Goal: Information Seeking & Learning: Compare options

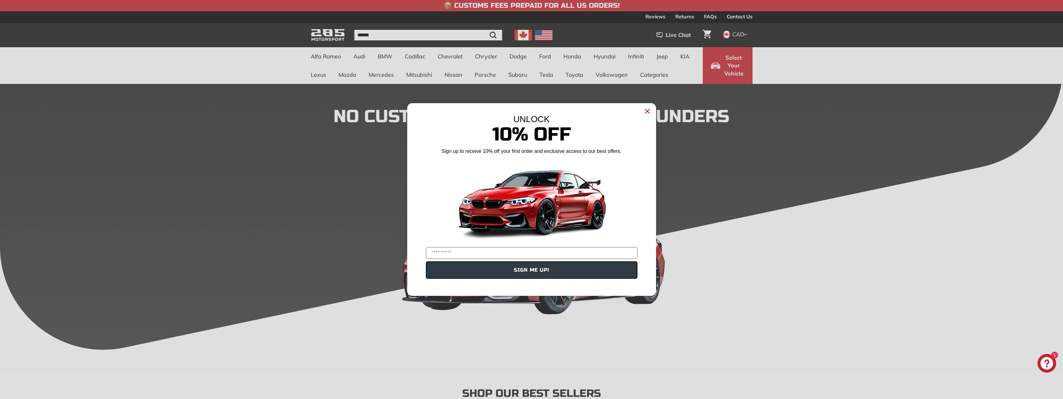
click at [648, 110] on icon "Close dialog" at bounding box center [647, 111] width 4 height 4
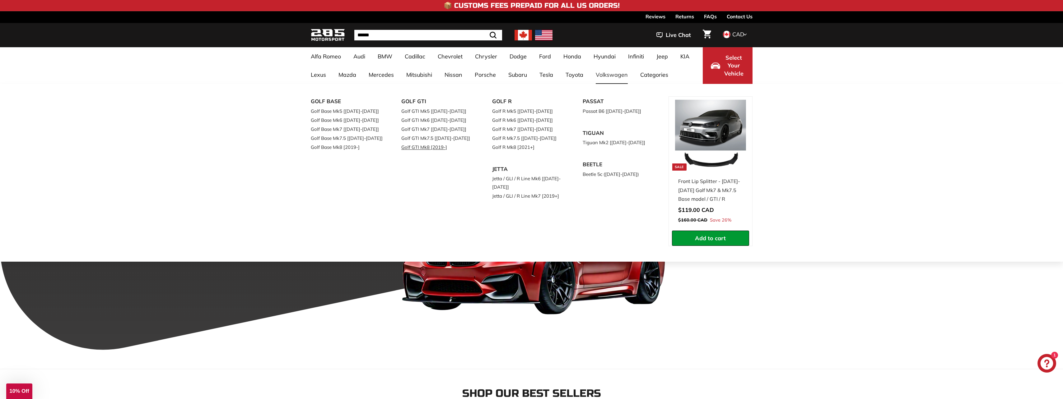
click at [421, 147] on link "Golf GTI Mk8 [2019-]" at bounding box center [437, 147] width 73 height 9
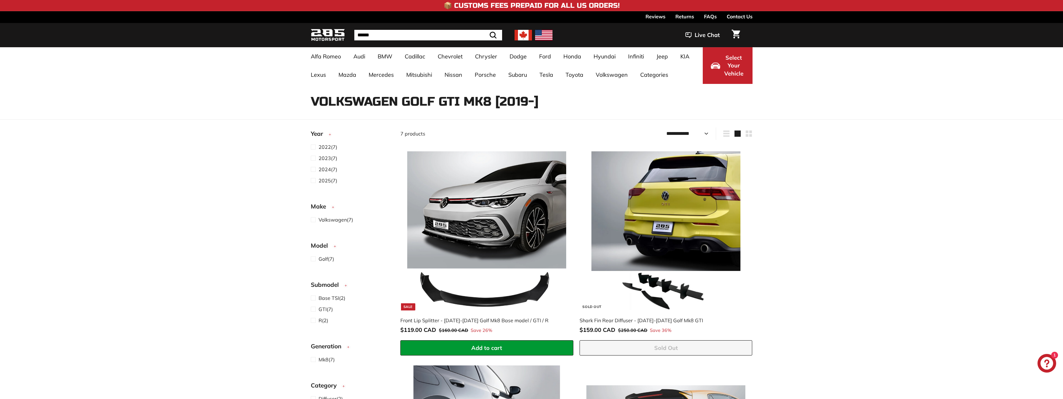
select select "**********"
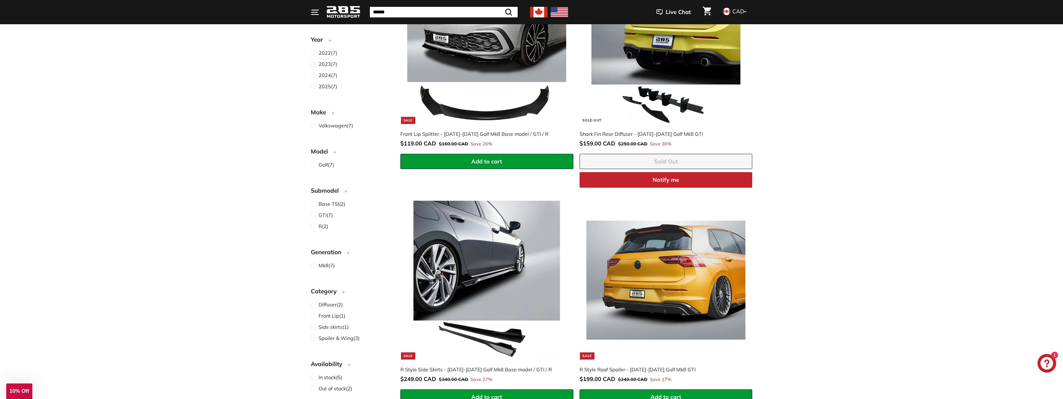
scroll to position [249, 0]
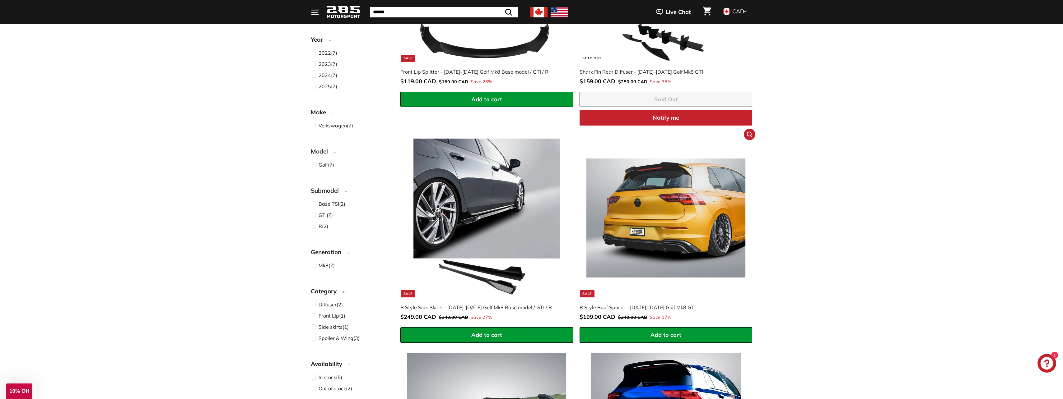
click at [673, 198] on img at bounding box center [665, 218] width 159 height 159
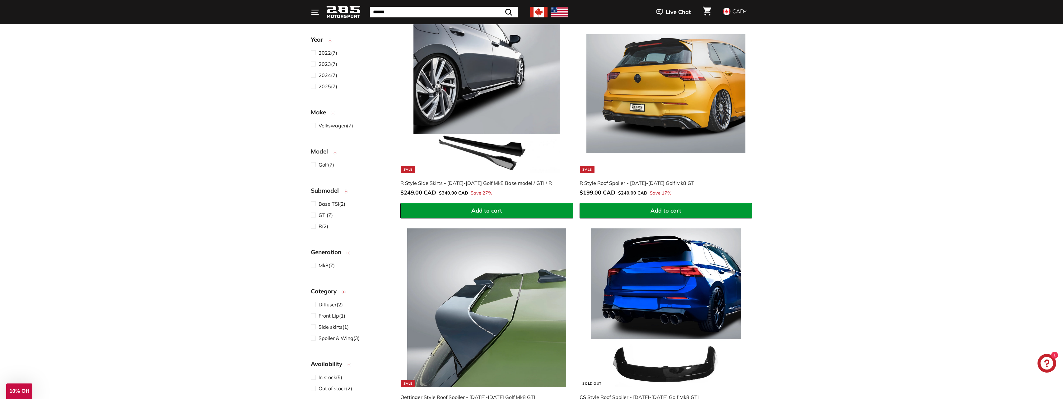
scroll to position [435, 0]
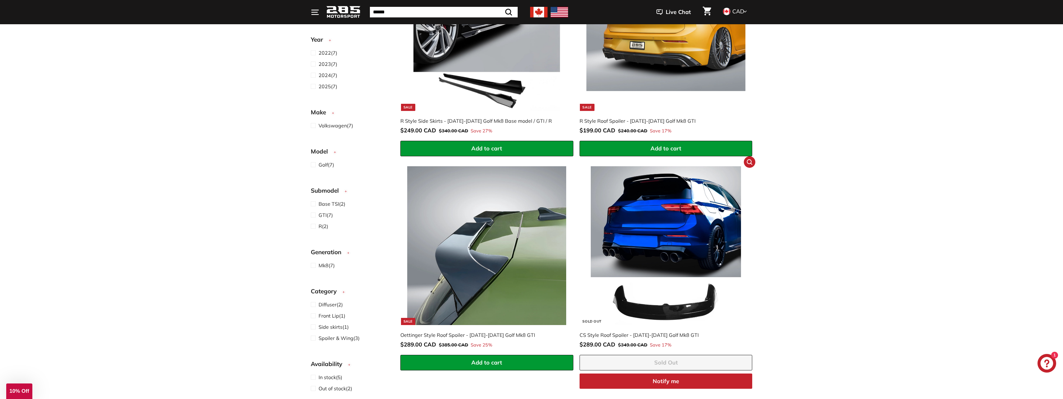
click at [677, 204] on img at bounding box center [665, 245] width 159 height 159
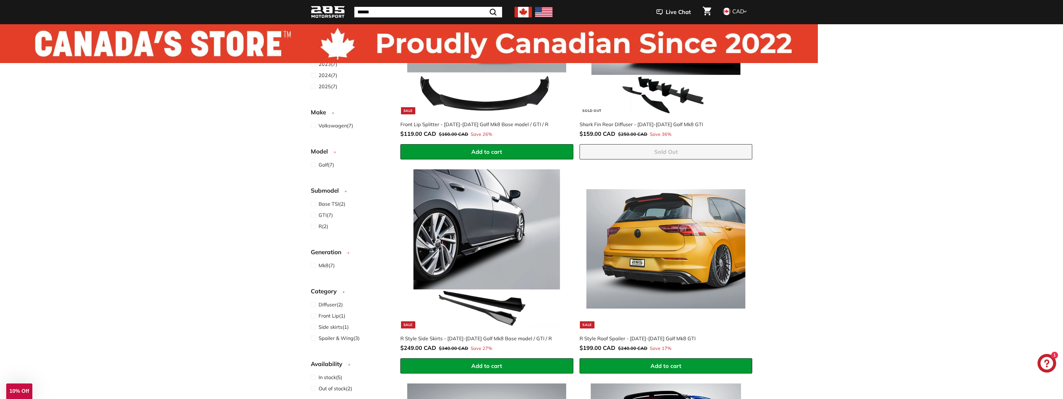
scroll to position [0, 0]
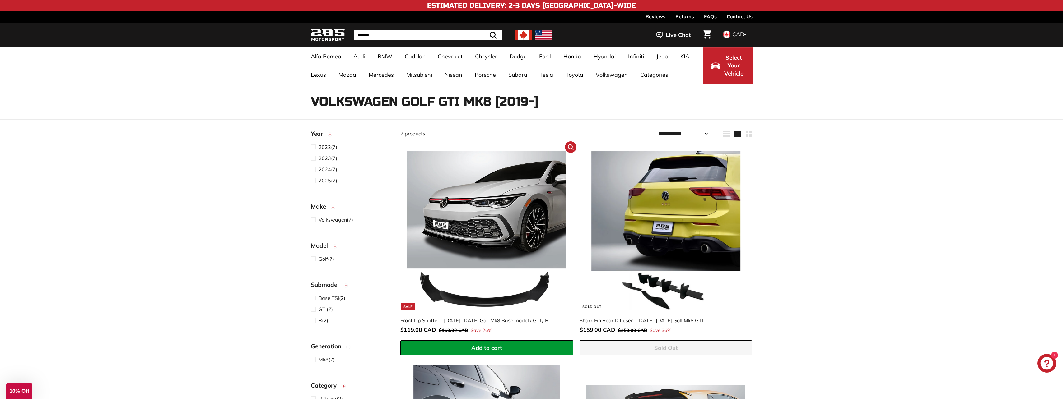
click at [472, 198] on img at bounding box center [486, 230] width 159 height 159
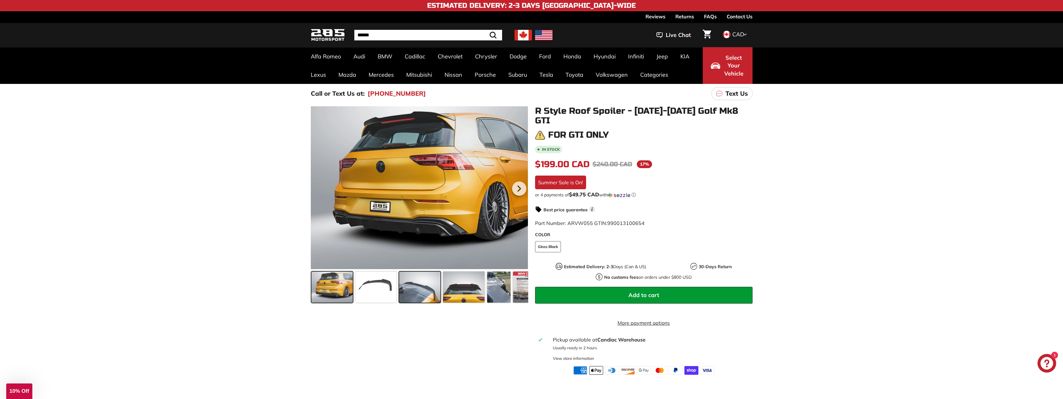
click at [424, 286] on span at bounding box center [419, 287] width 41 height 31
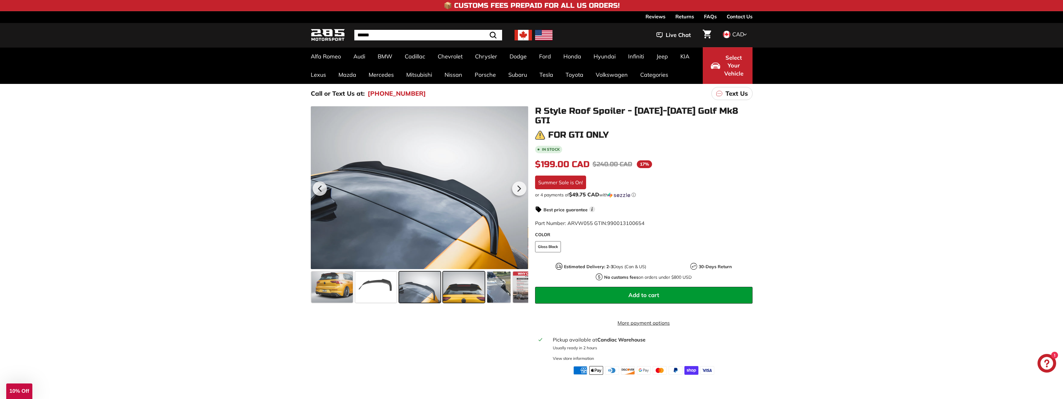
click at [457, 281] on span at bounding box center [463, 287] width 41 height 31
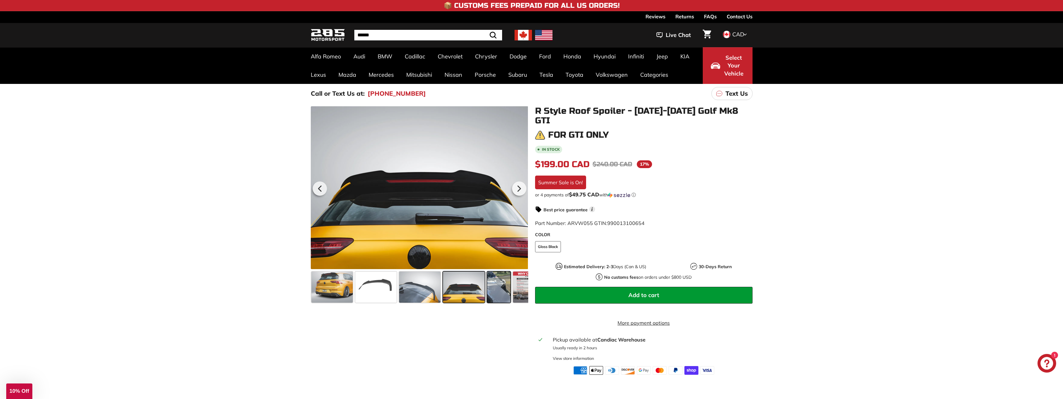
click at [509, 280] on span at bounding box center [498, 287] width 23 height 31
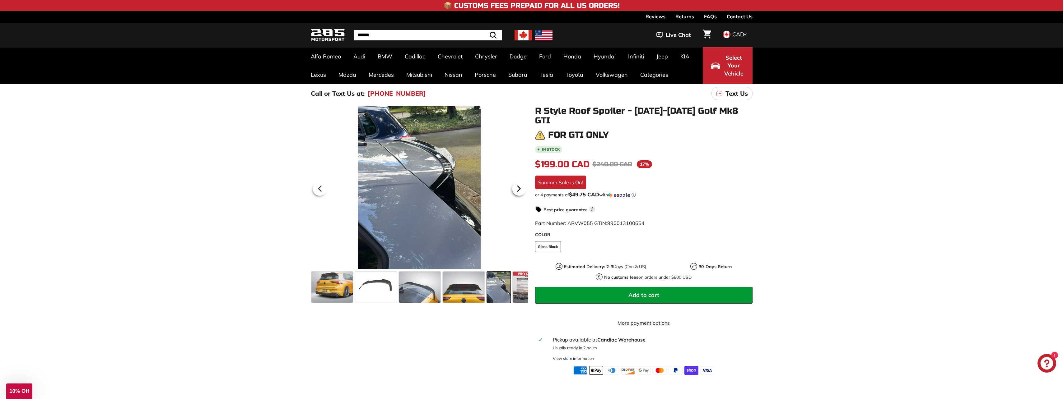
click at [519, 186] on icon at bounding box center [519, 189] width 14 height 14
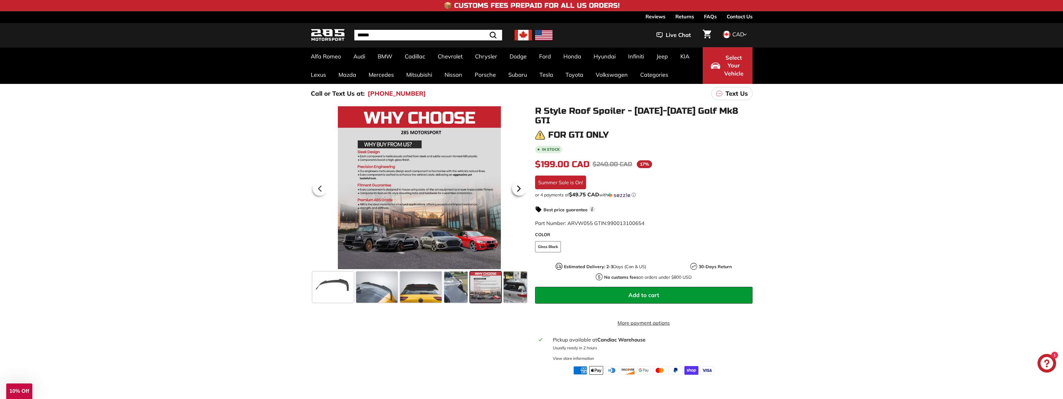
click at [521, 188] on icon at bounding box center [519, 189] width 14 height 14
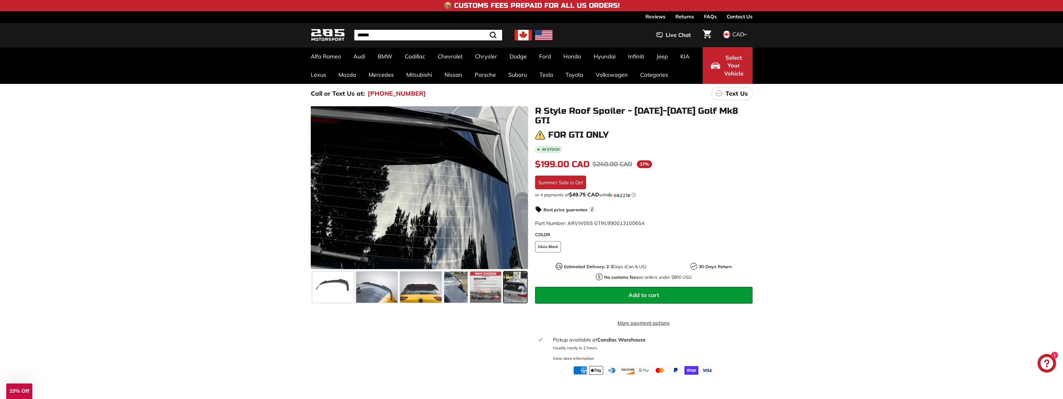
click at [521, 187] on div at bounding box center [418, 187] width 217 height 163
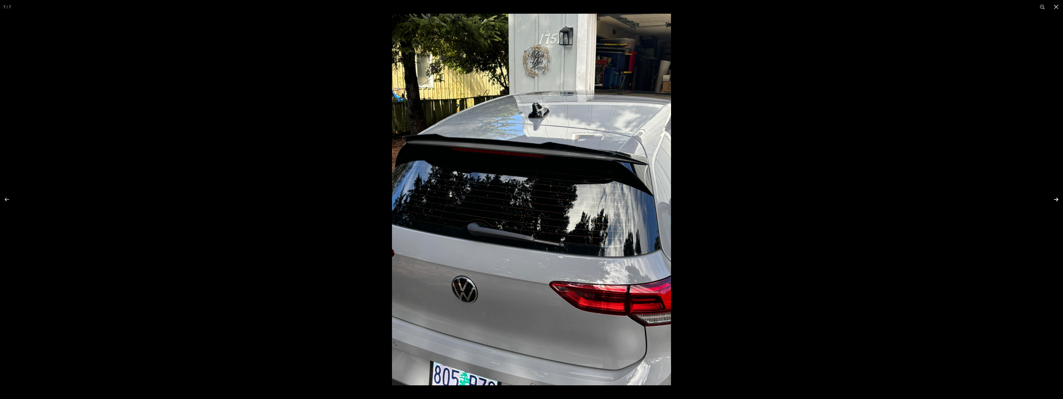
click at [1055, 200] on button at bounding box center [1052, 199] width 22 height 31
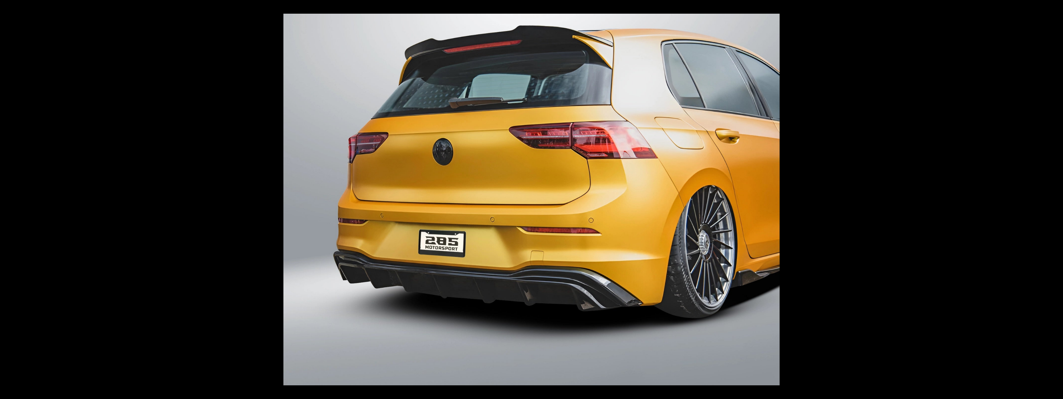
click at [1055, 199] on button at bounding box center [1052, 199] width 22 height 31
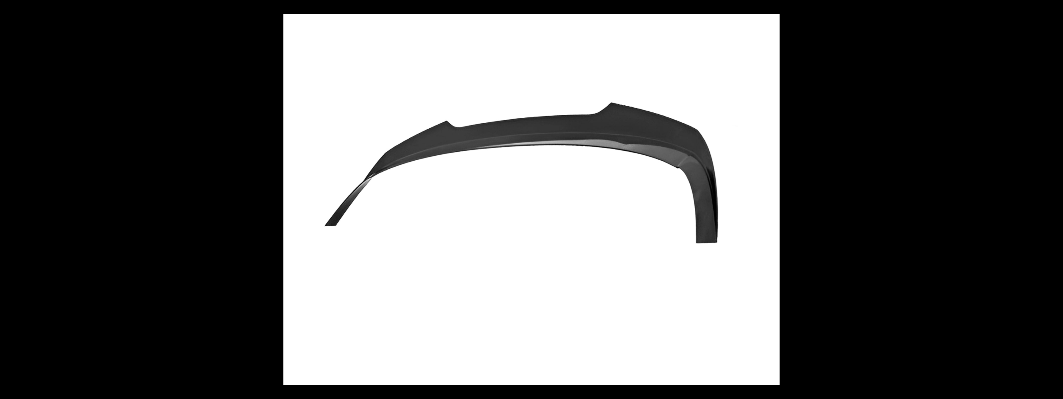
click at [1055, 199] on button at bounding box center [1052, 199] width 22 height 31
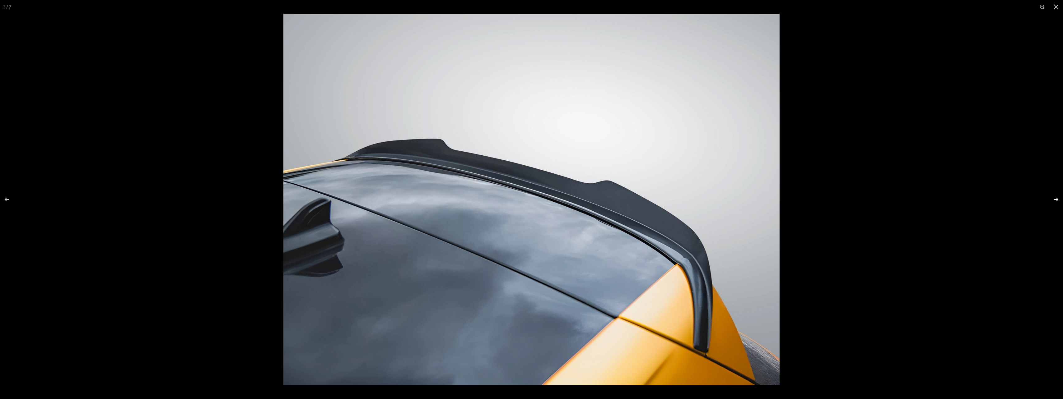
click at [1055, 199] on button at bounding box center [1052, 199] width 22 height 31
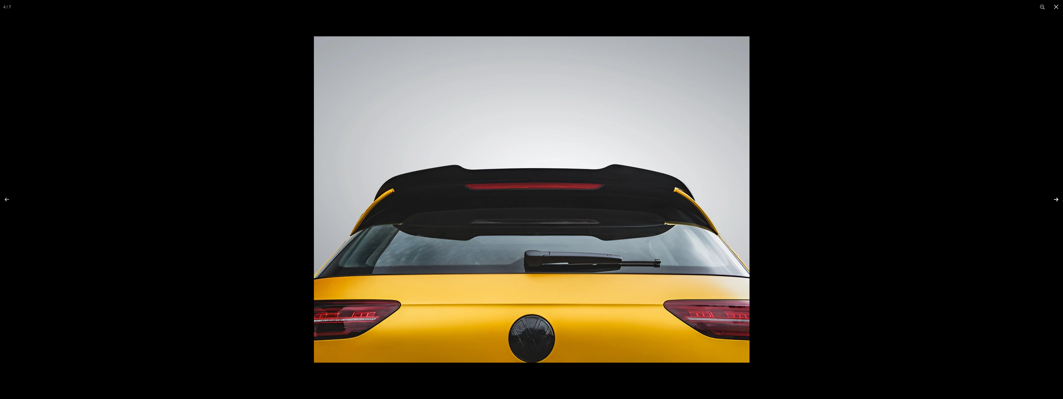
click at [1055, 199] on button at bounding box center [1052, 199] width 22 height 31
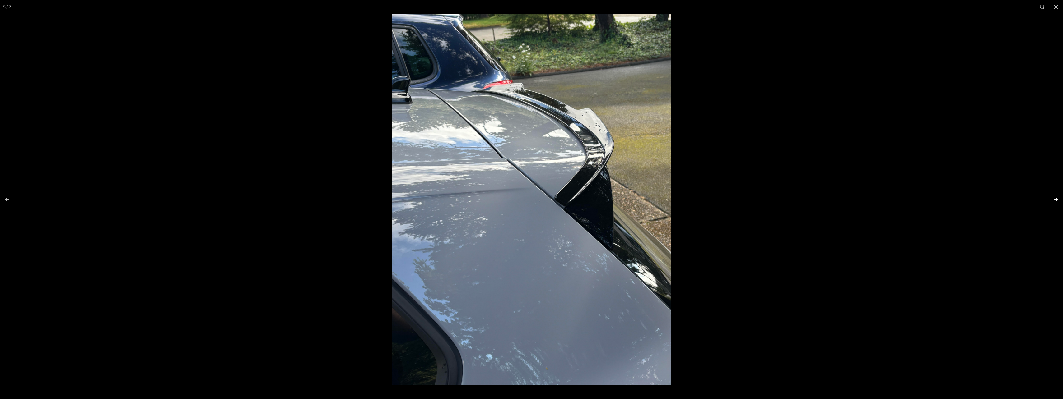
click at [1054, 198] on button at bounding box center [1052, 199] width 22 height 31
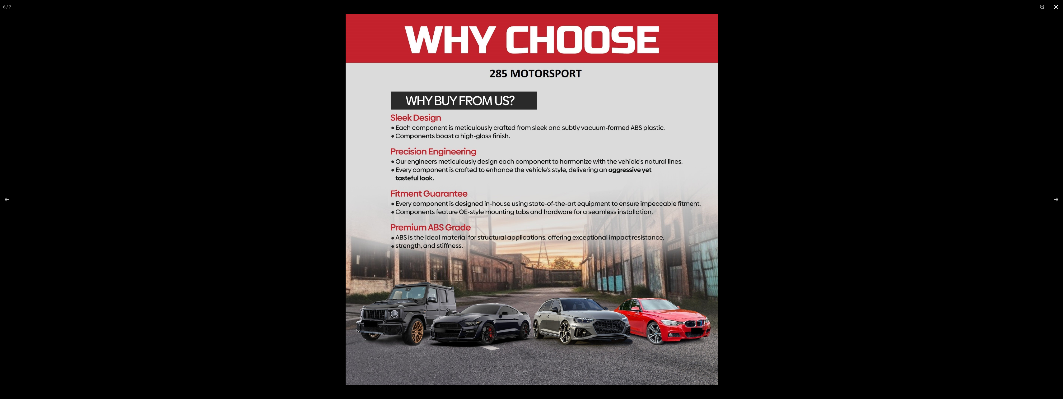
click at [1056, 8] on button at bounding box center [1056, 7] width 14 height 14
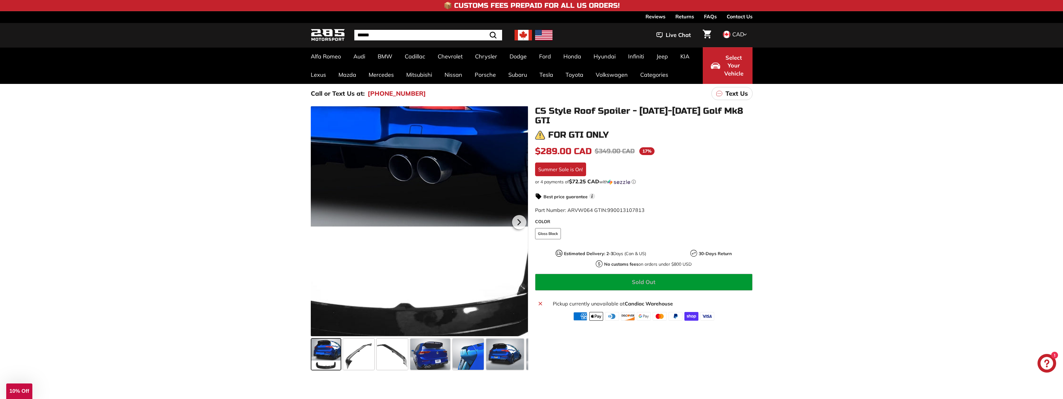
click at [434, 308] on div at bounding box center [419, 221] width 217 height 230
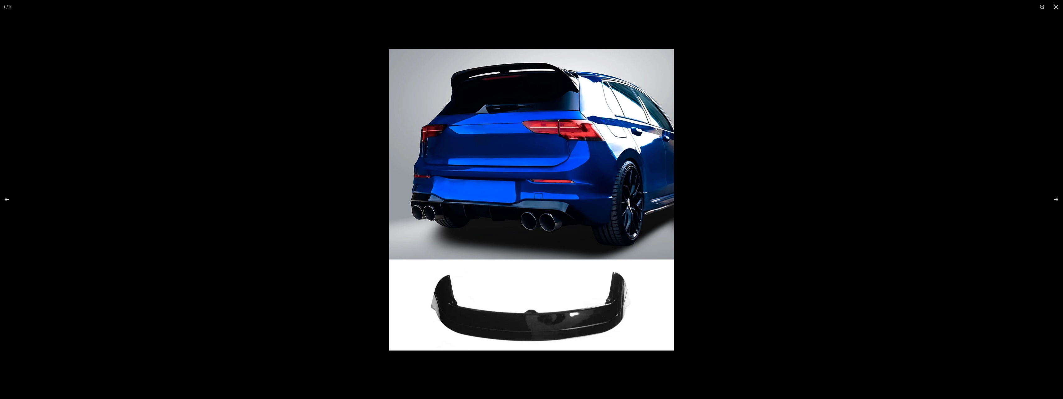
click at [590, 230] on img at bounding box center [531, 200] width 285 height 302
click at [1056, 200] on button at bounding box center [1052, 199] width 22 height 31
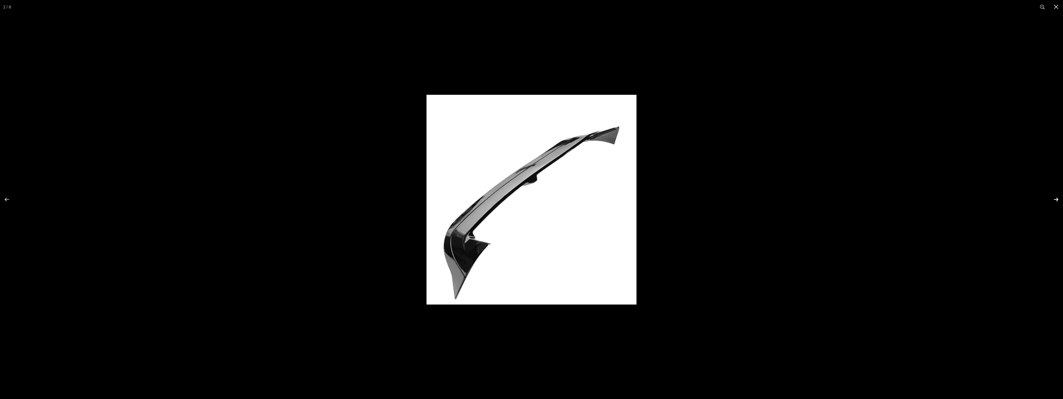
click at [1056, 200] on button at bounding box center [1052, 199] width 22 height 31
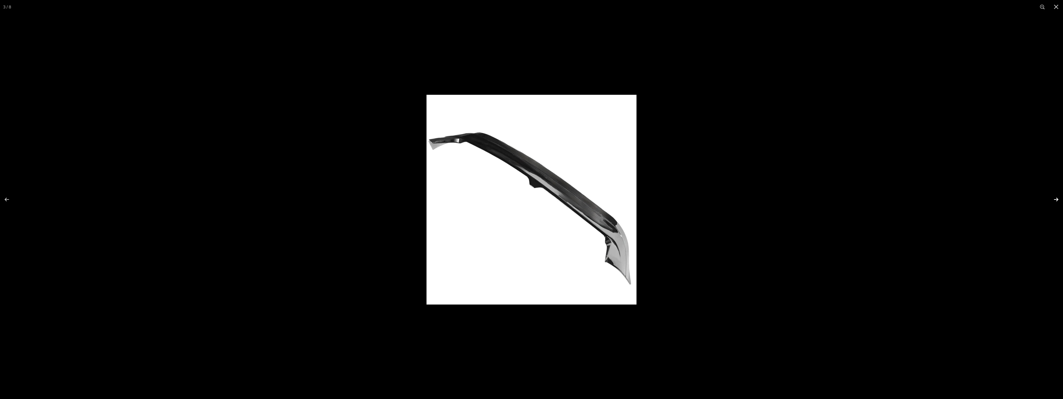
click at [1056, 200] on button at bounding box center [1052, 199] width 22 height 31
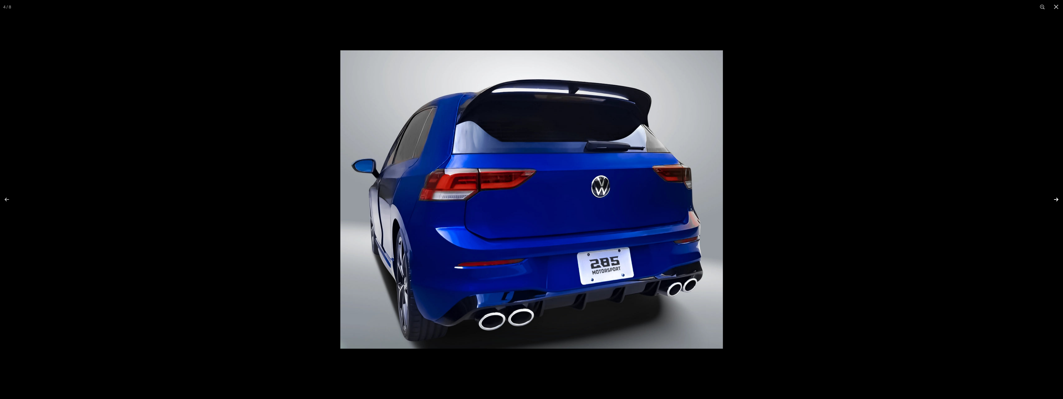
click at [1056, 200] on button at bounding box center [1052, 199] width 22 height 31
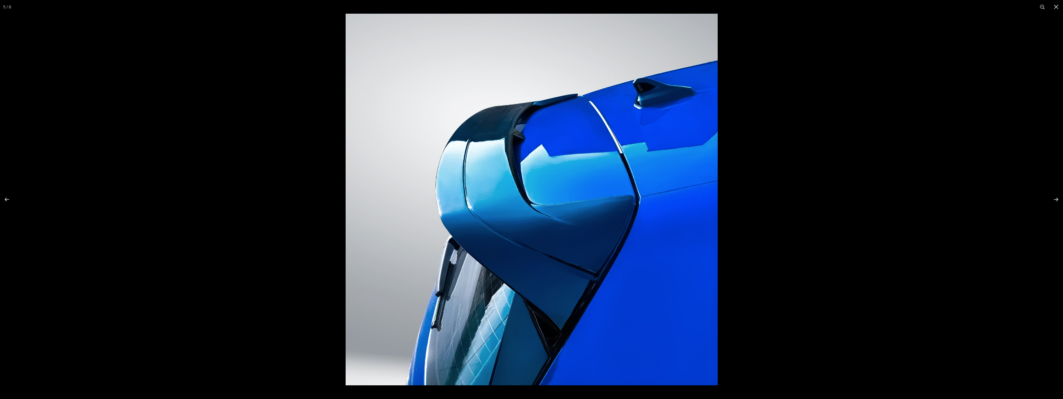
scroll to position [93, 0]
click at [1057, 199] on button at bounding box center [1052, 199] width 22 height 31
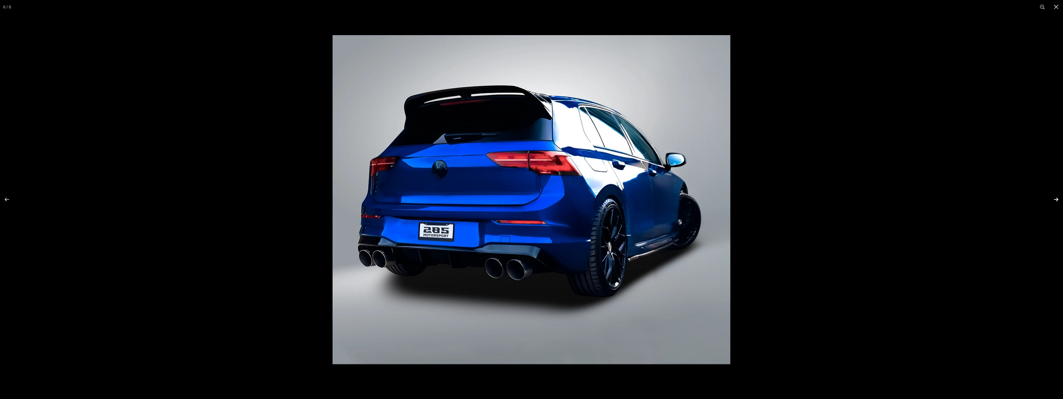
scroll to position [0, 64]
click at [1057, 199] on button at bounding box center [1052, 199] width 22 height 31
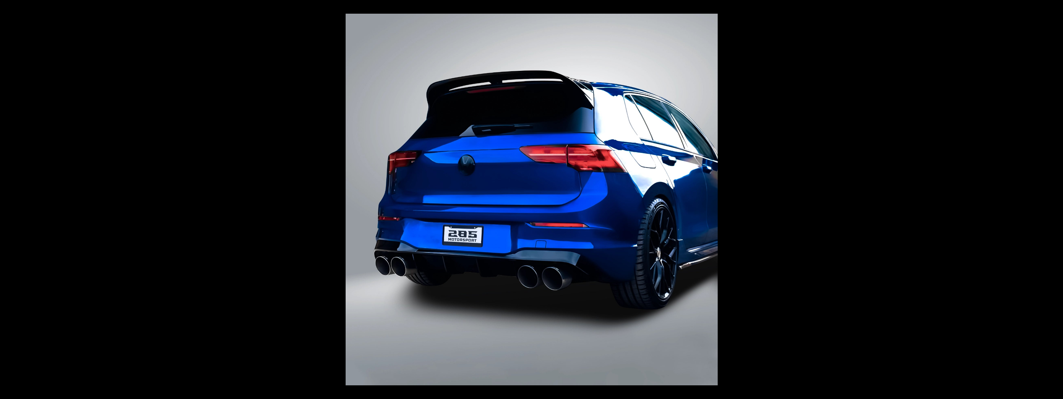
click at [1057, 199] on button at bounding box center [1052, 199] width 22 height 31
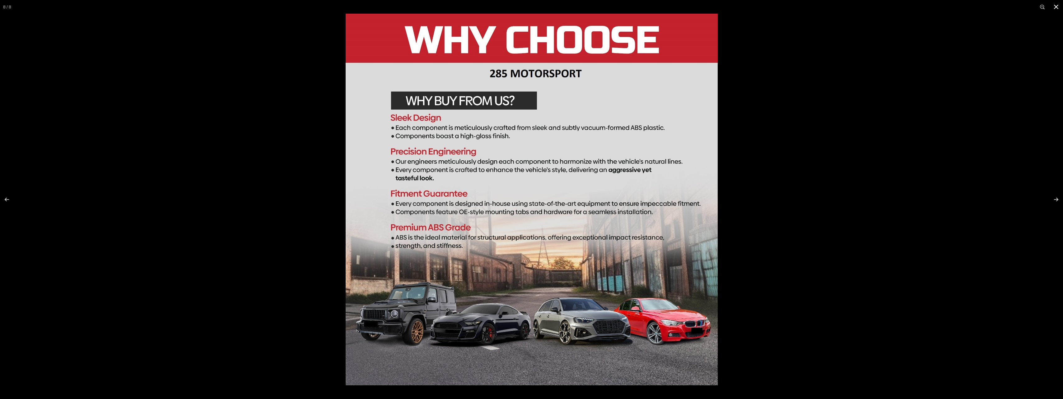
click at [1058, 8] on button at bounding box center [1056, 7] width 14 height 14
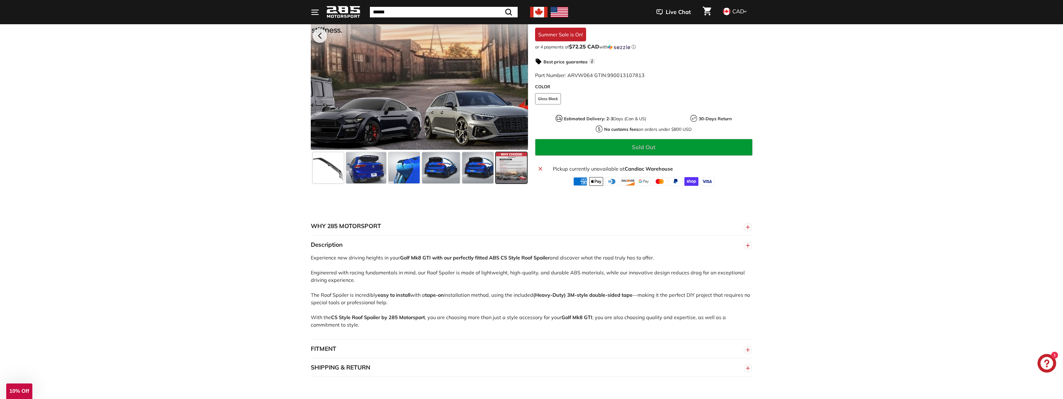
scroll to position [218, 0]
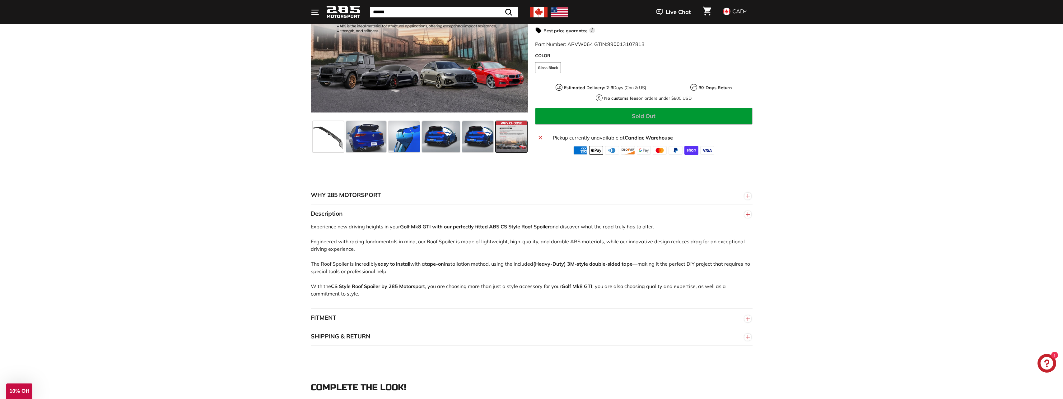
click at [749, 319] on circle "button" at bounding box center [747, 319] width 7 height 7
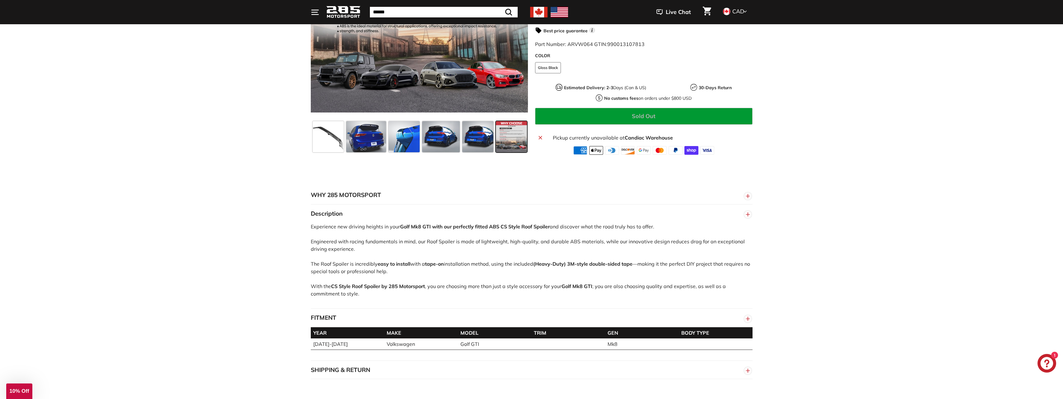
scroll to position [404, 0]
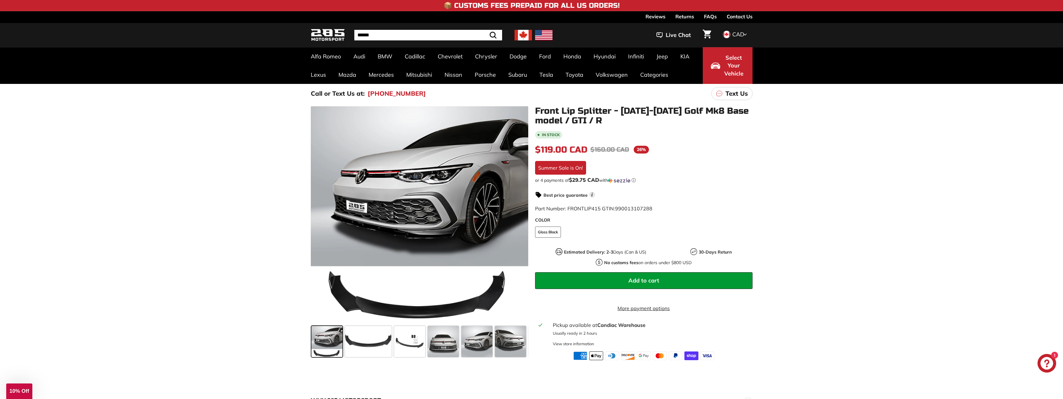
click at [333, 337] on span at bounding box center [326, 341] width 31 height 31
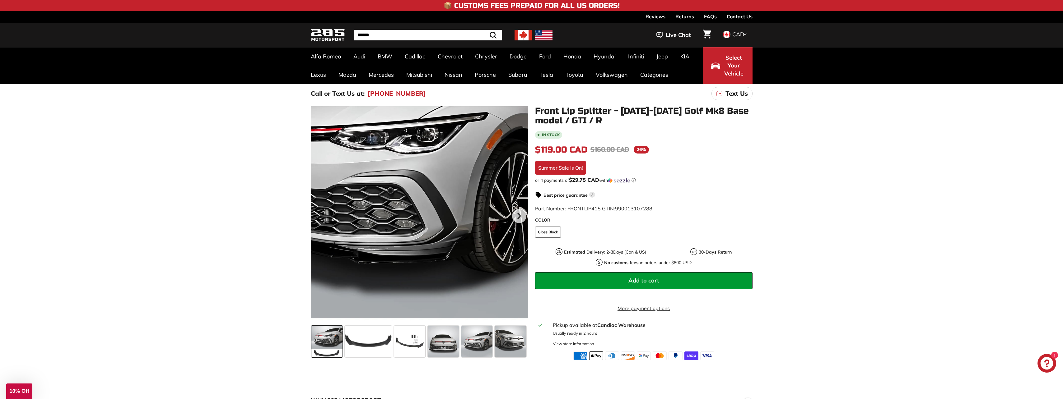
click at [457, 214] on div at bounding box center [419, 214] width 217 height 217
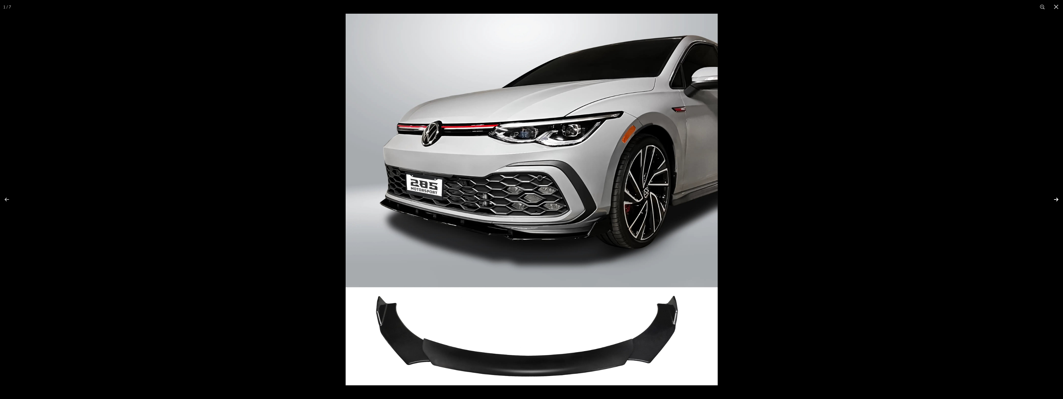
click at [1057, 200] on button at bounding box center [1052, 199] width 22 height 31
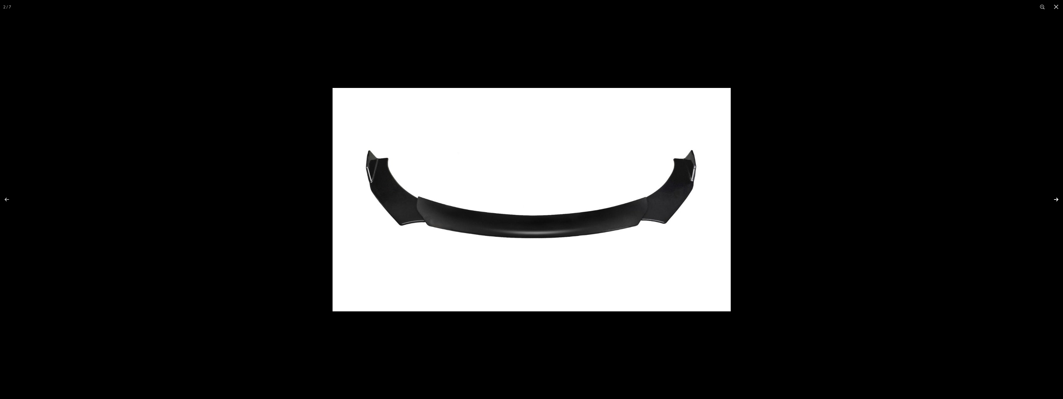
click at [1057, 200] on button at bounding box center [1052, 199] width 22 height 31
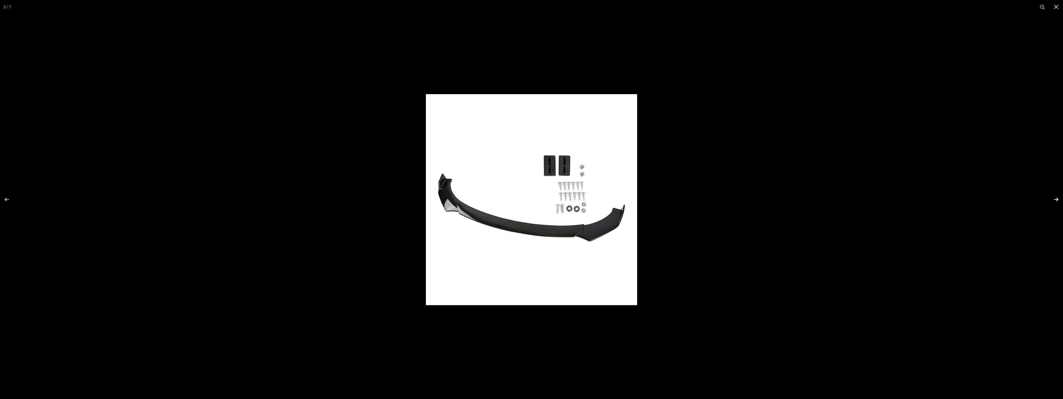
click at [1057, 200] on button at bounding box center [1052, 199] width 22 height 31
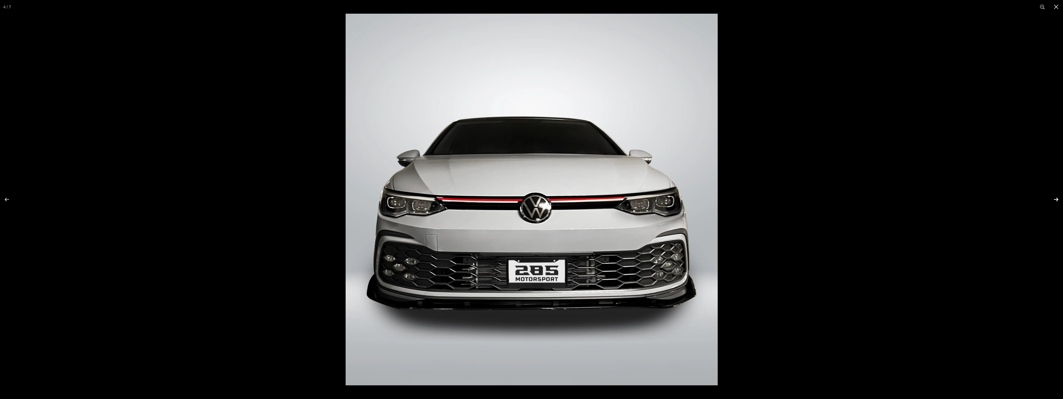
click at [1057, 200] on button at bounding box center [1052, 199] width 22 height 31
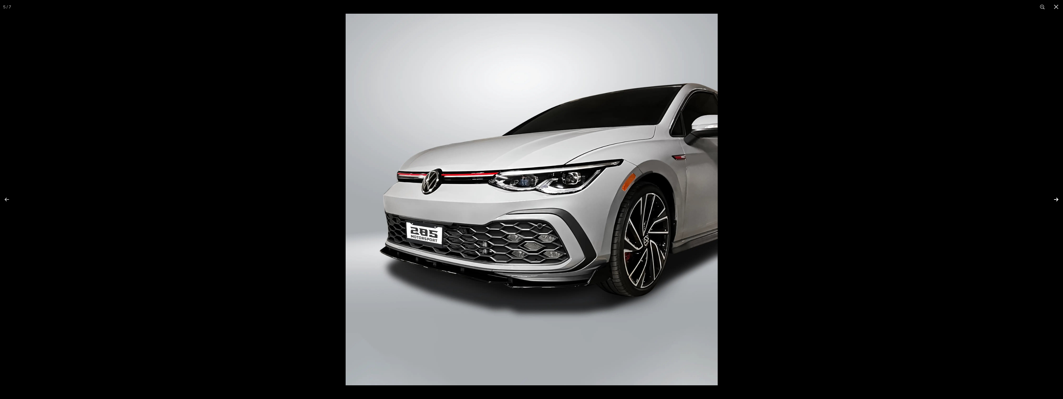
click at [1057, 200] on button at bounding box center [1052, 199] width 22 height 31
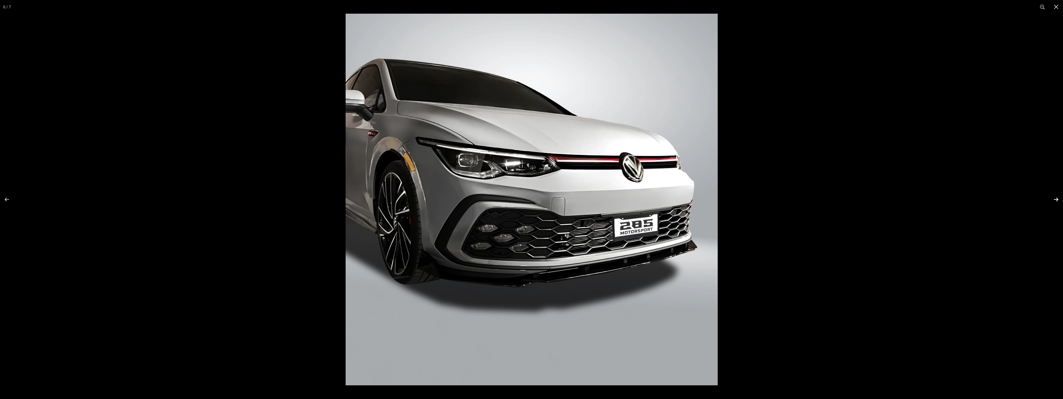
scroll to position [0, 33]
click at [1057, 200] on button at bounding box center [1052, 199] width 22 height 31
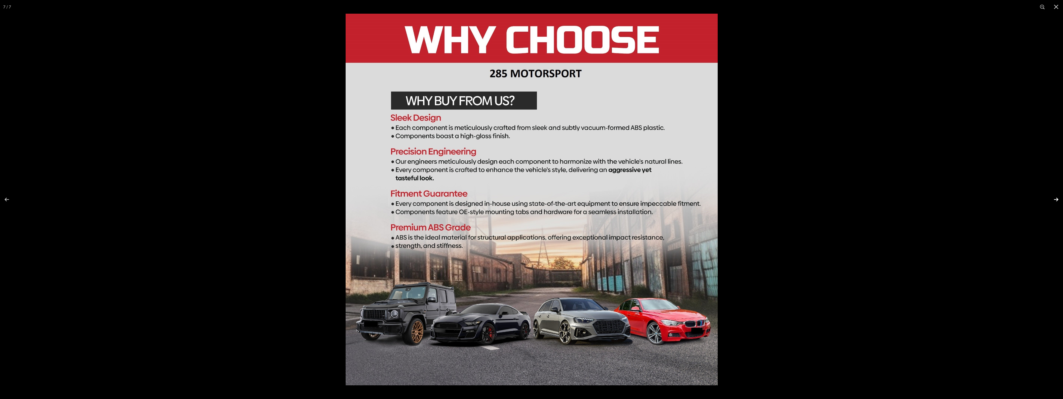
click at [1057, 200] on button at bounding box center [1052, 199] width 22 height 31
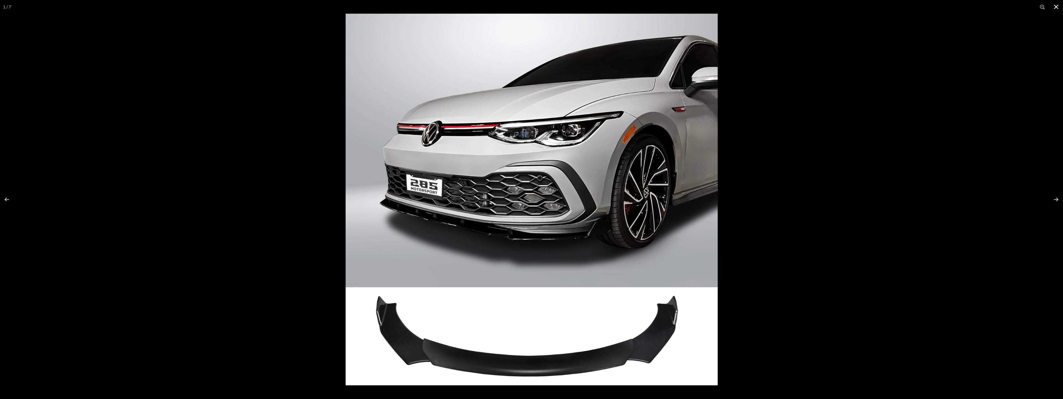
click at [1054, 7] on button at bounding box center [1056, 7] width 14 height 14
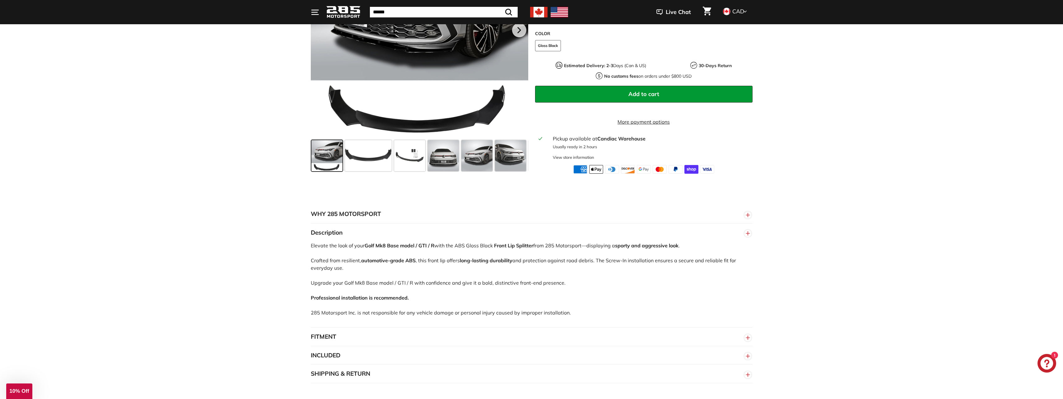
scroll to position [218, 0]
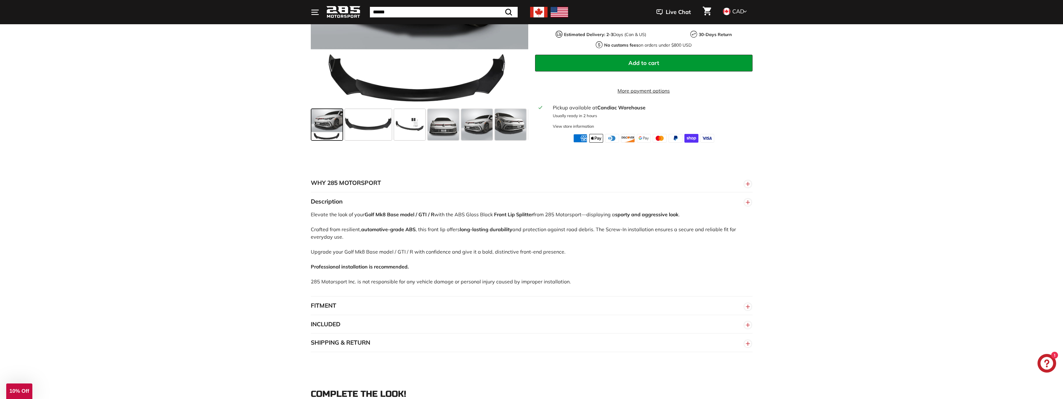
click at [748, 307] on line "button" at bounding box center [748, 307] width 4 height 0
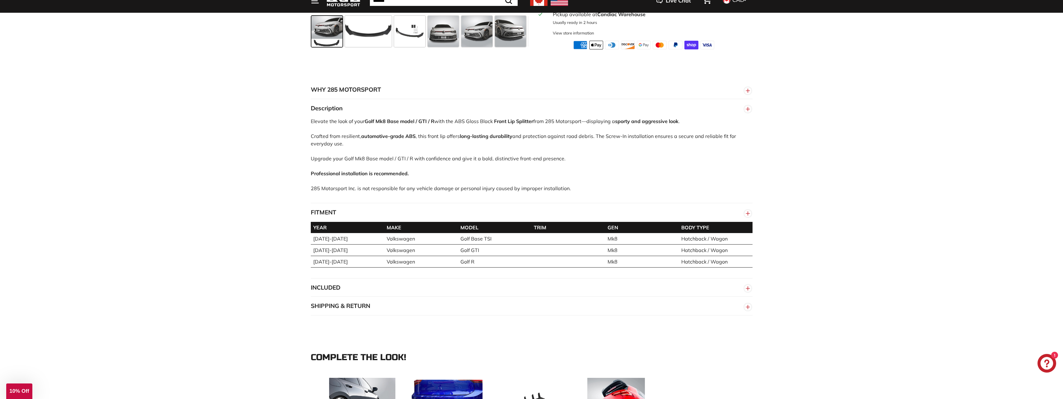
scroll to position [342, 0]
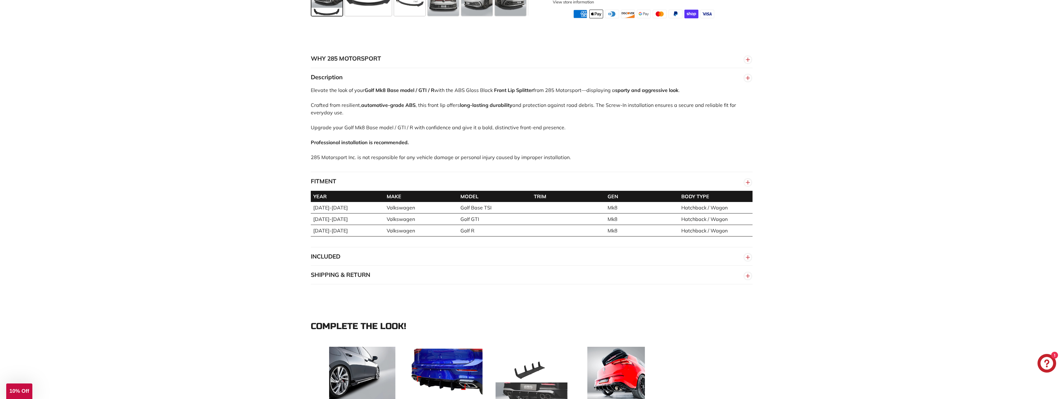
click at [752, 263] on icon "button" at bounding box center [747, 257] width 9 height 11
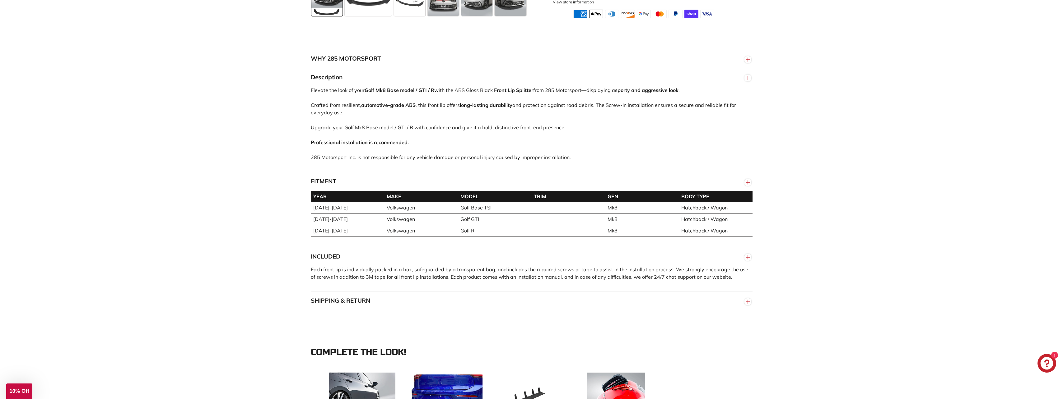
scroll to position [435, 0]
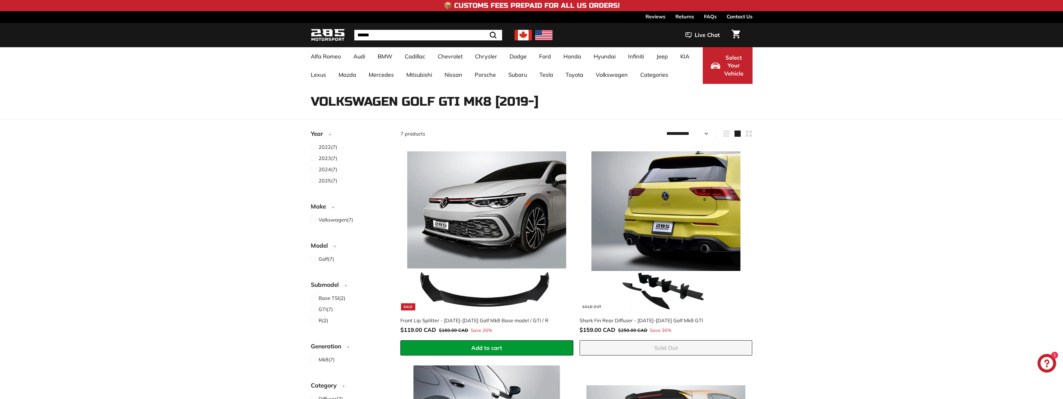
select select "**********"
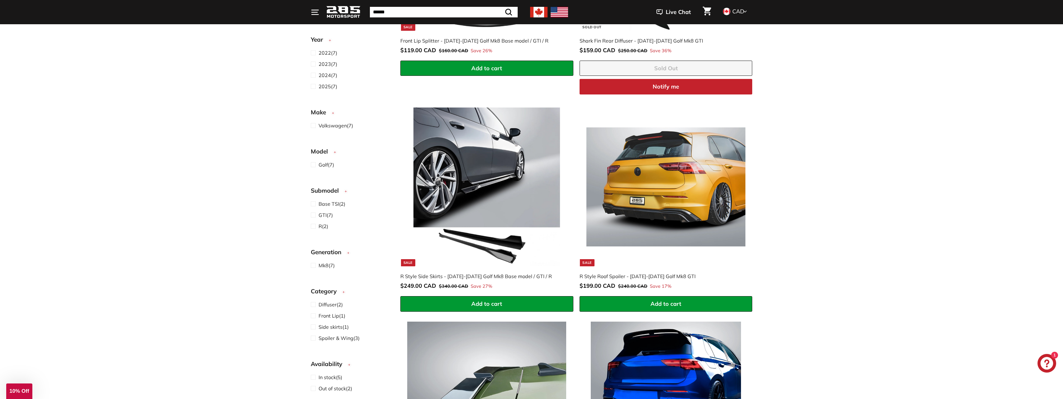
scroll to position [311, 0]
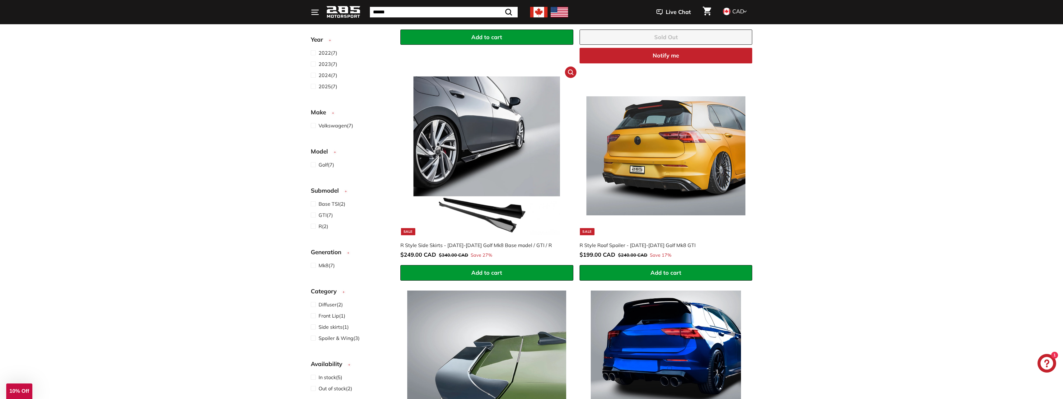
click at [476, 144] on img at bounding box center [486, 156] width 159 height 159
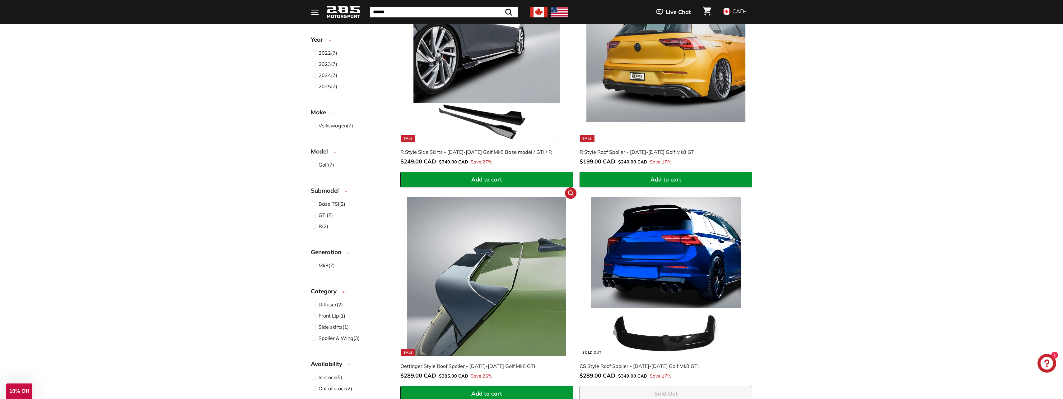
scroll to position [435, 0]
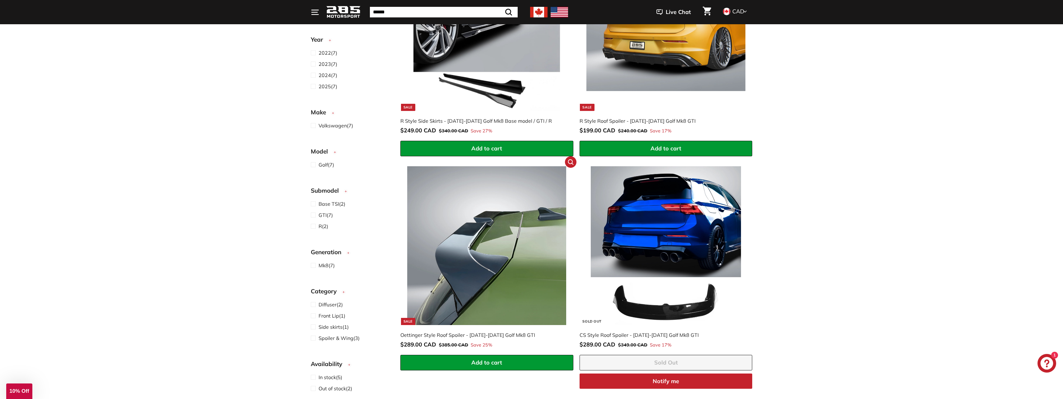
click at [469, 251] on img at bounding box center [486, 245] width 159 height 159
click at [505, 224] on img at bounding box center [486, 245] width 159 height 159
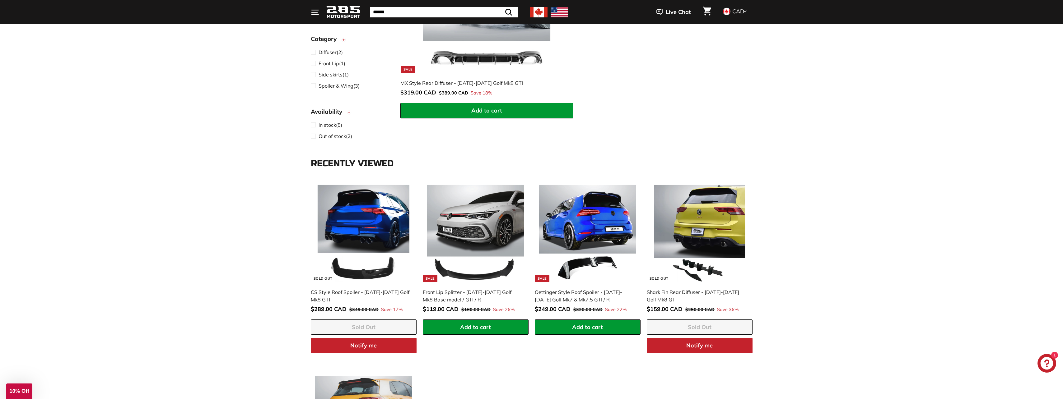
scroll to position [1005, 0]
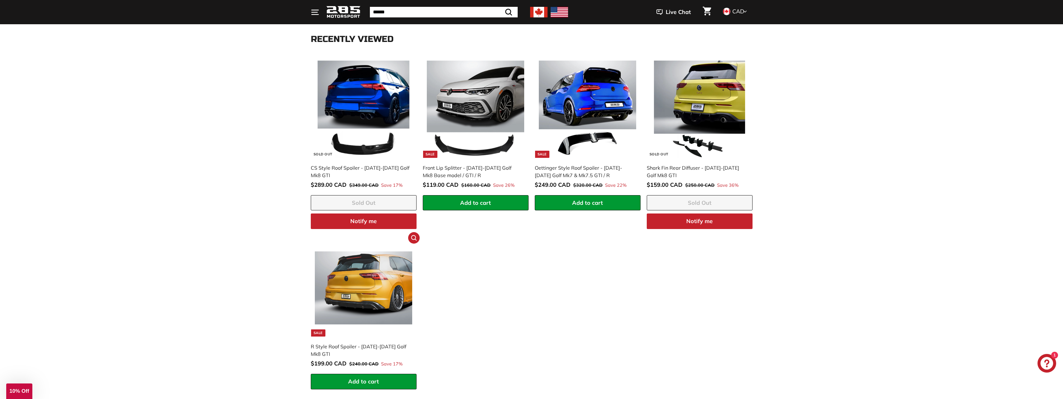
click at [386, 276] on img at bounding box center [363, 288] width 97 height 97
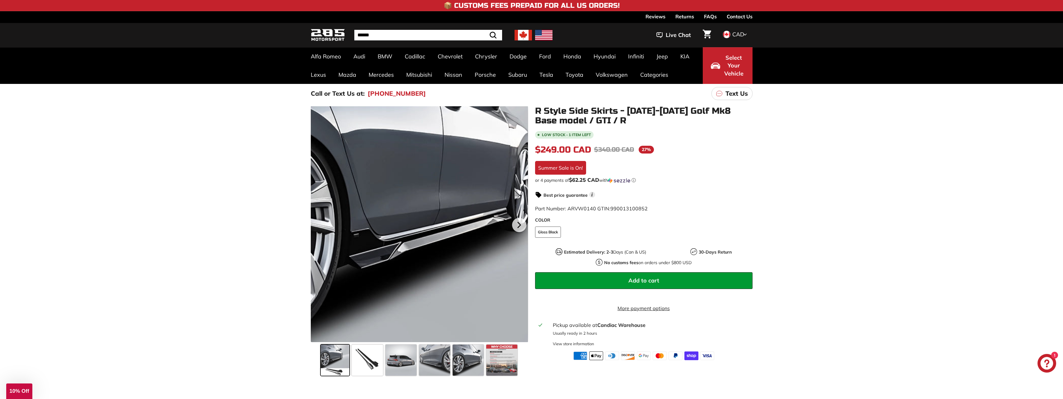
click at [413, 199] on div at bounding box center [419, 224] width 217 height 236
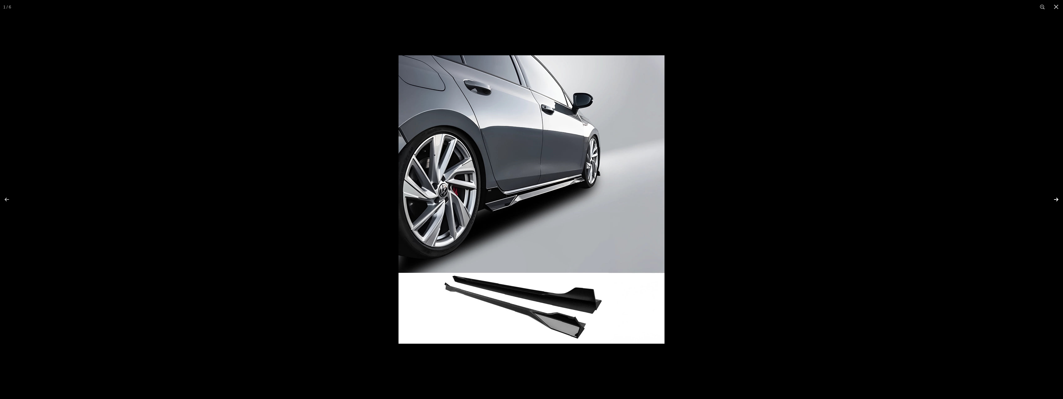
click at [1055, 200] on button at bounding box center [1052, 199] width 22 height 31
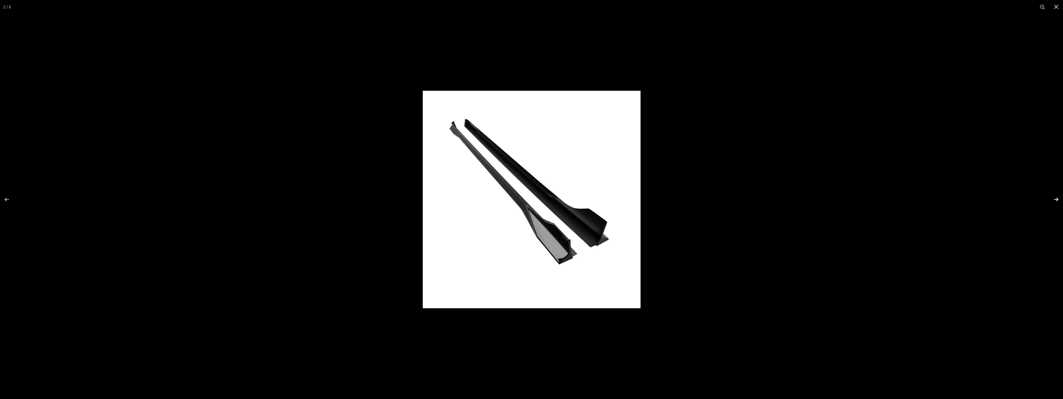
click at [1055, 200] on button at bounding box center [1052, 199] width 22 height 31
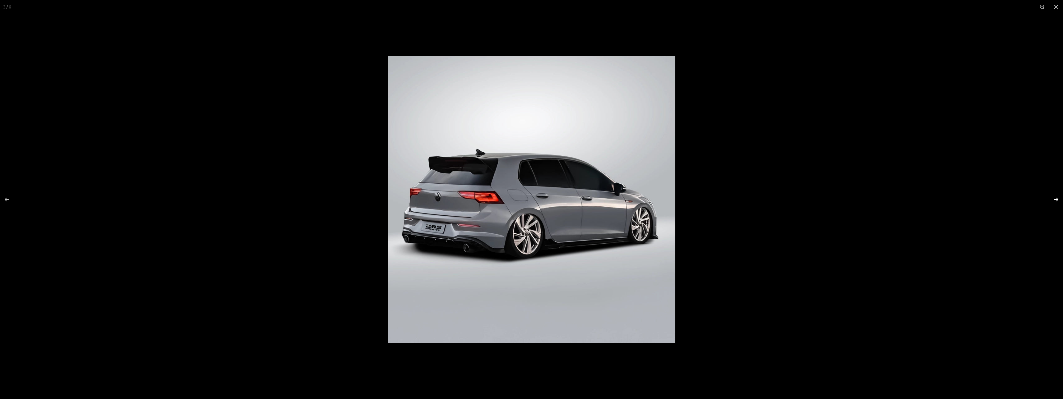
click at [1055, 199] on button at bounding box center [1052, 199] width 22 height 31
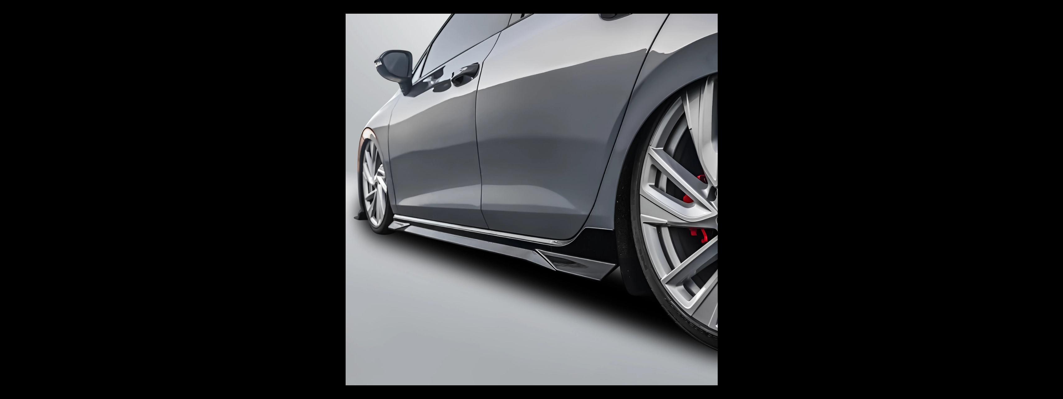
click at [1055, 199] on button at bounding box center [1052, 199] width 22 height 31
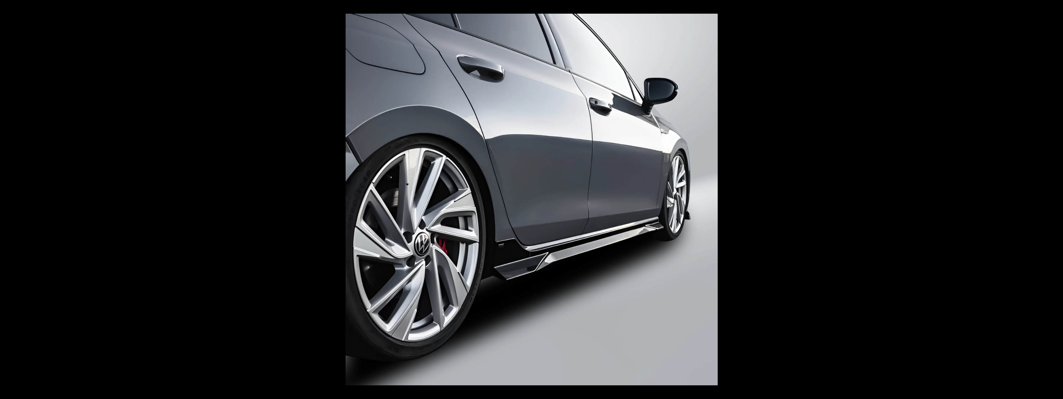
click at [1055, 199] on button at bounding box center [1052, 199] width 22 height 31
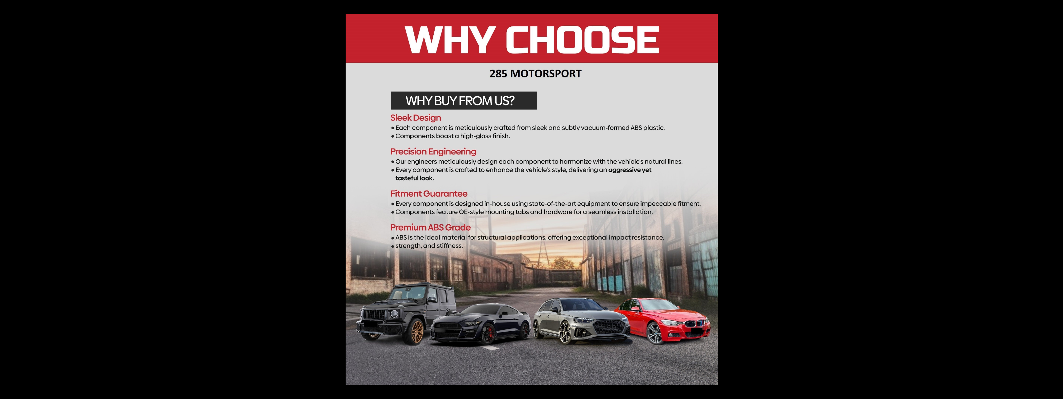
click at [1055, 199] on button at bounding box center [1052, 199] width 22 height 31
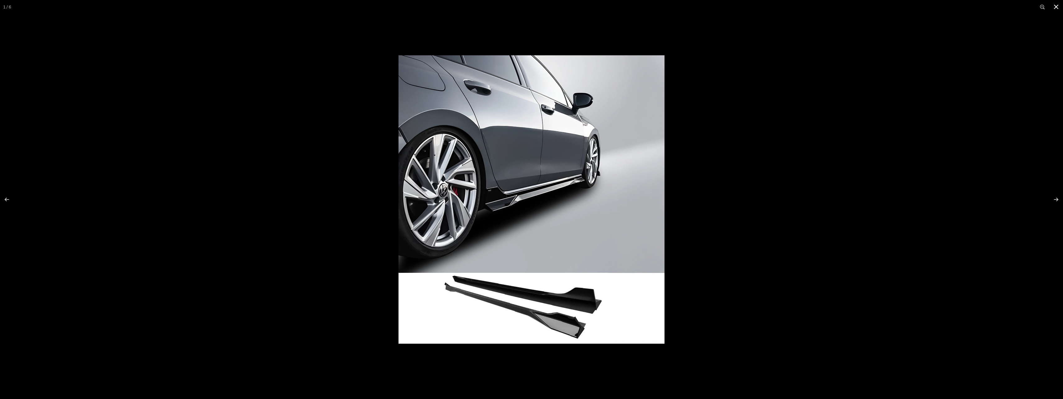
click at [1057, 6] on button at bounding box center [1056, 7] width 14 height 14
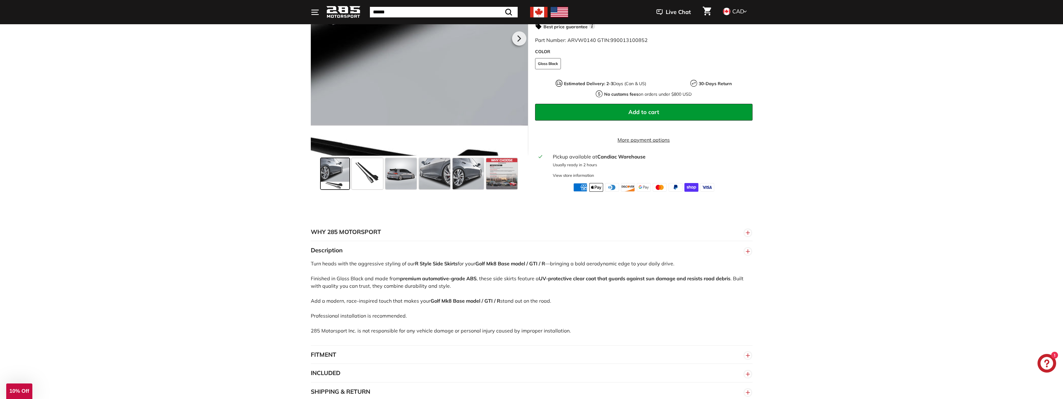
scroll to position [218, 0]
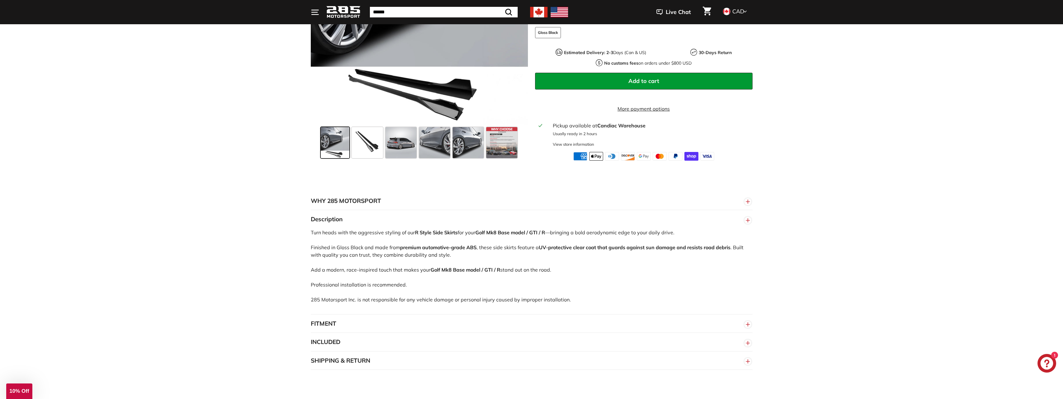
click at [749, 327] on circle "button" at bounding box center [747, 324] width 7 height 7
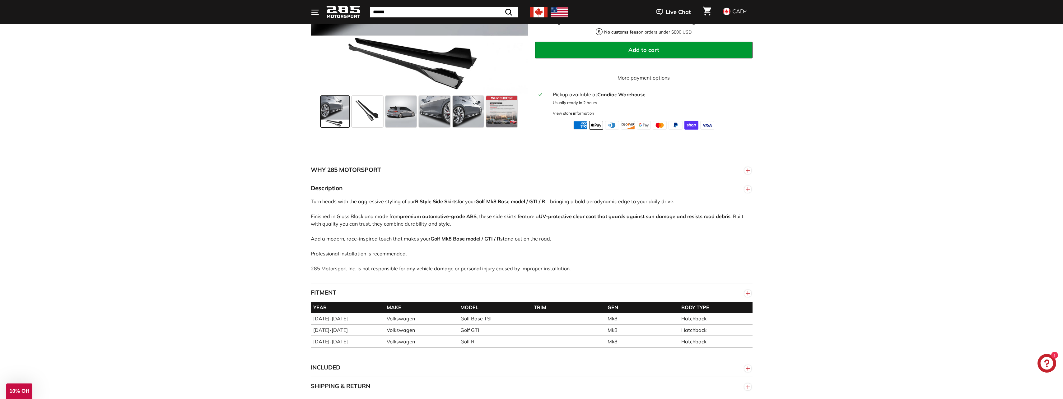
scroll to position [342, 0]
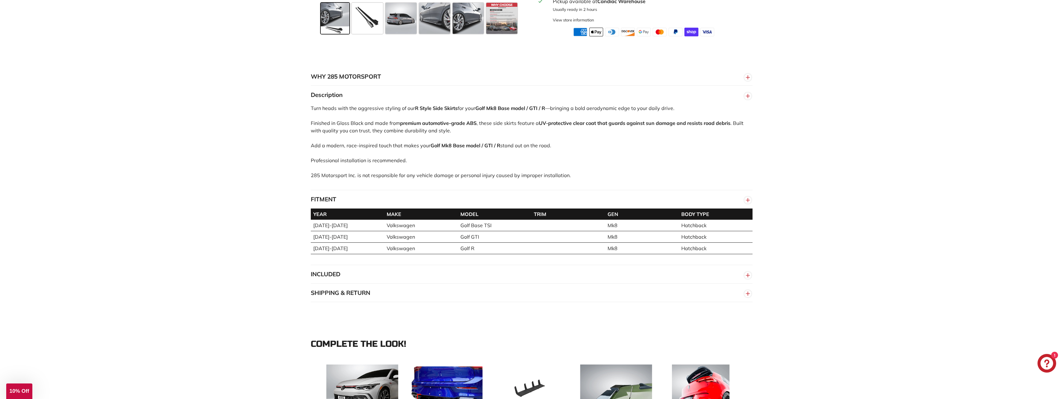
click at [748, 277] on line "button" at bounding box center [748, 276] width 0 height 4
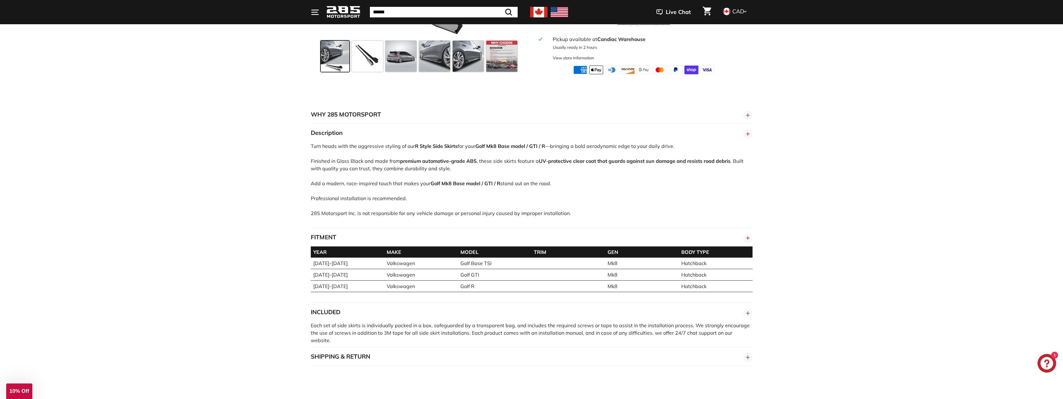
scroll to position [0, 0]
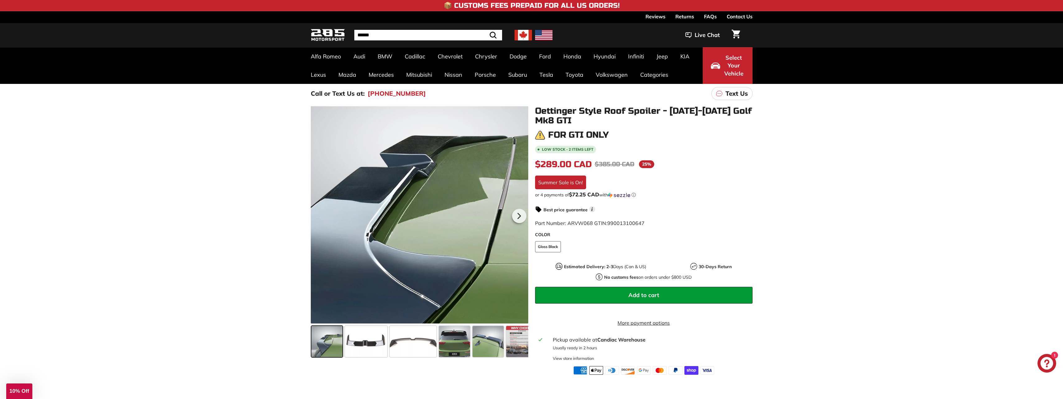
click at [422, 199] on div at bounding box center [419, 214] width 217 height 217
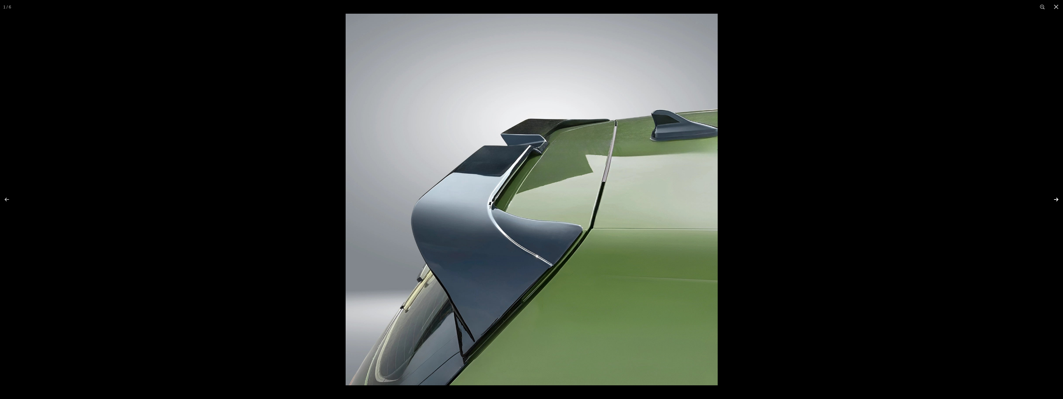
click at [1058, 200] on button at bounding box center [1052, 199] width 22 height 31
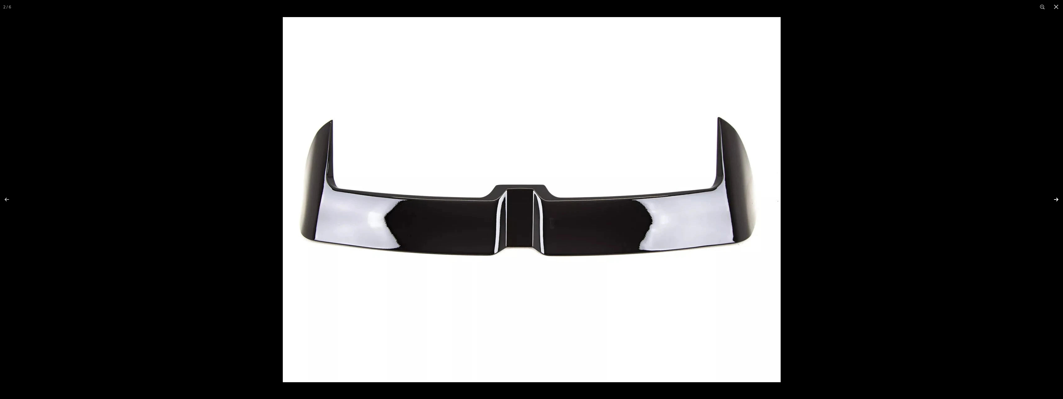
click at [1058, 200] on button at bounding box center [1052, 199] width 22 height 31
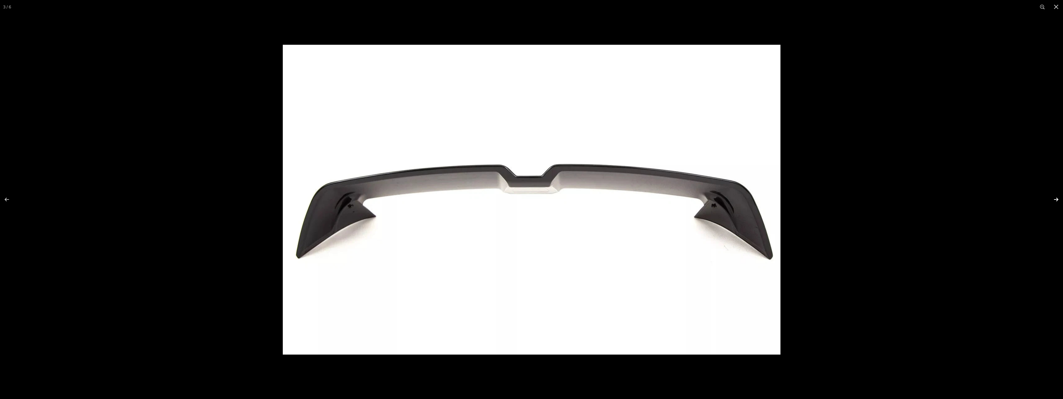
click at [1058, 200] on button at bounding box center [1052, 199] width 22 height 31
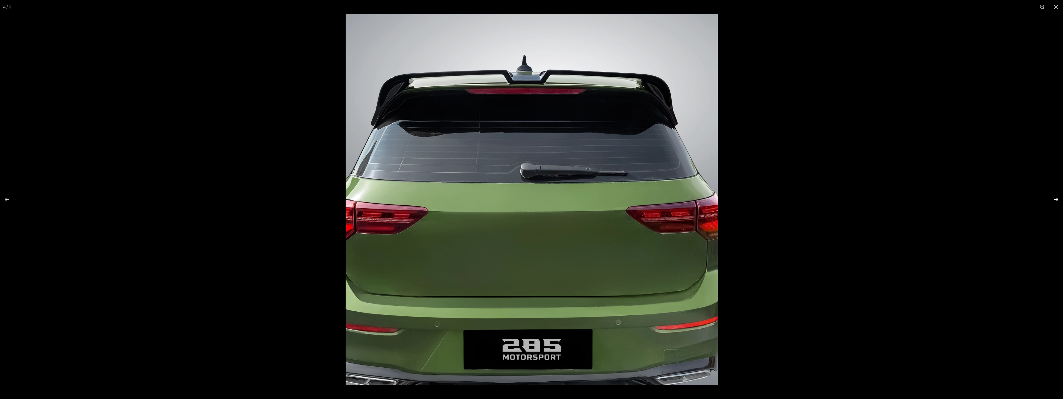
click at [1058, 200] on button at bounding box center [1052, 199] width 22 height 31
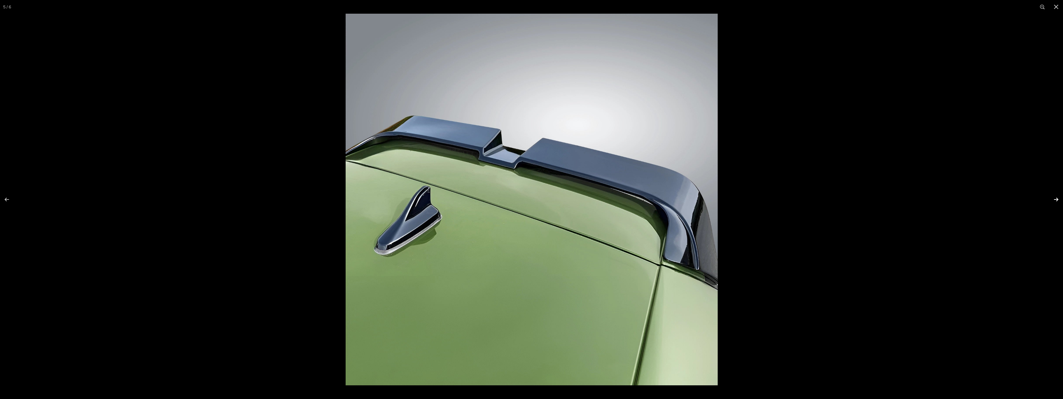
click at [1058, 200] on button at bounding box center [1052, 199] width 22 height 31
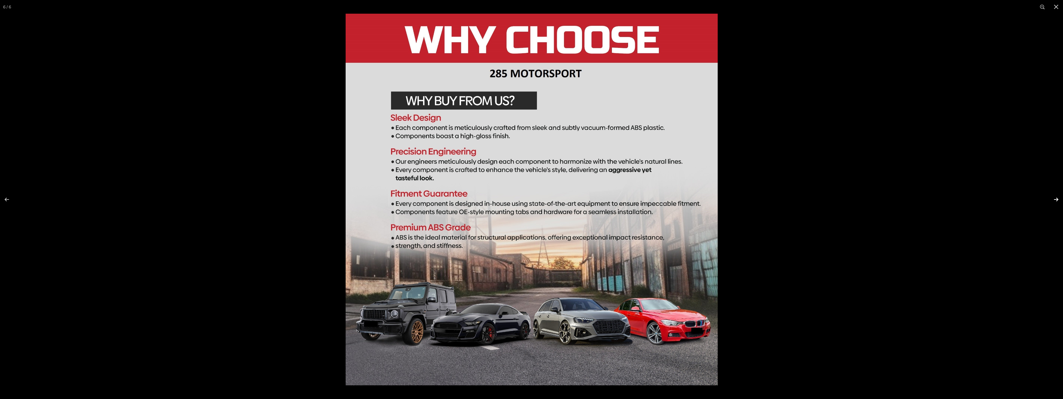
click at [1058, 200] on button at bounding box center [1052, 199] width 22 height 31
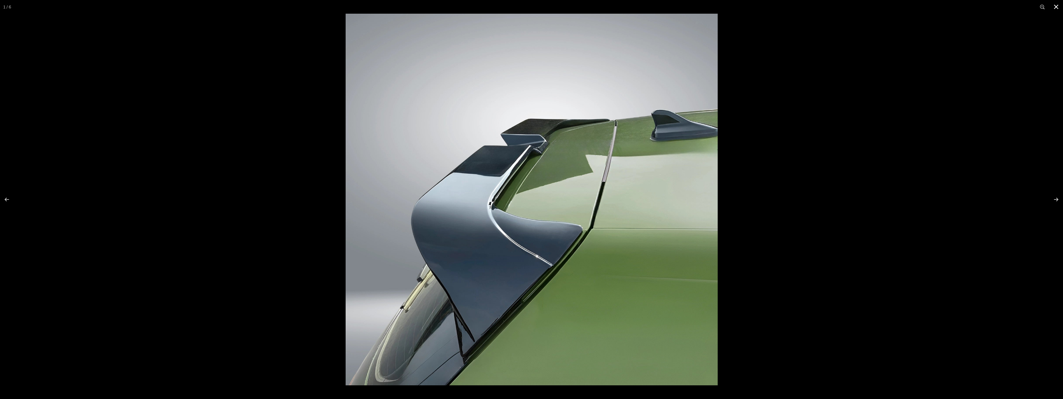
click at [1057, 6] on button at bounding box center [1056, 7] width 14 height 14
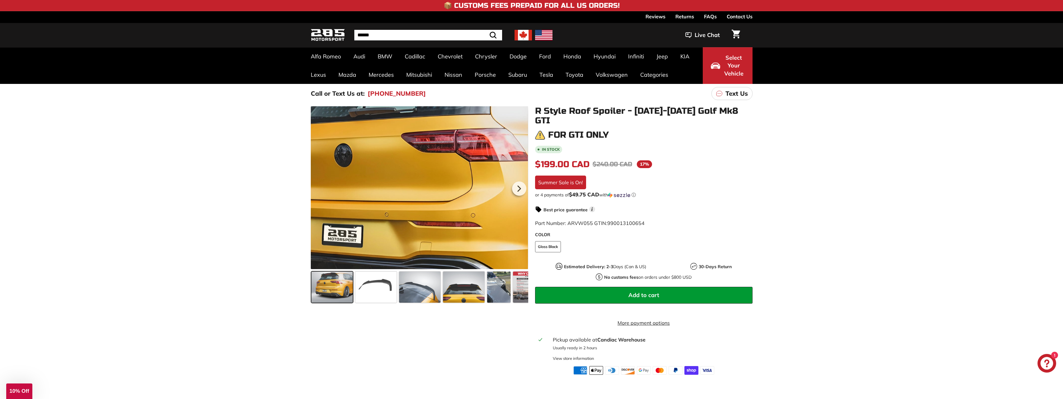
click at [418, 179] on div at bounding box center [419, 187] width 217 height 163
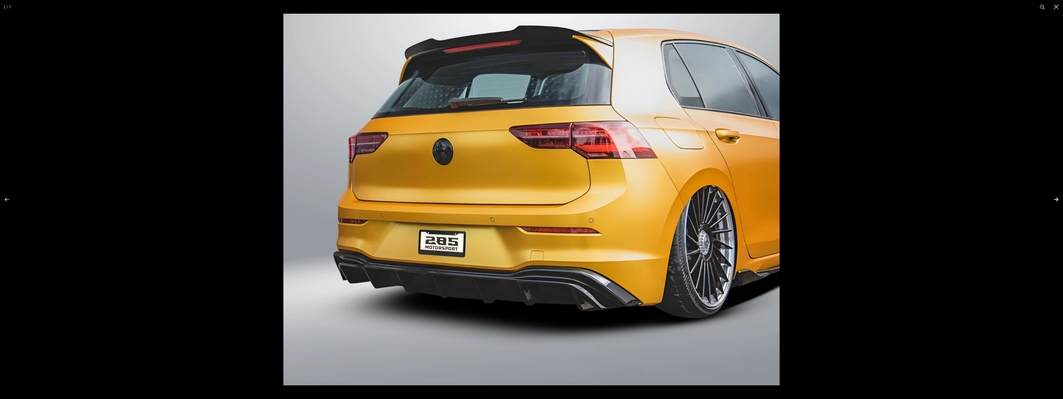
click at [1058, 200] on button at bounding box center [1052, 199] width 22 height 31
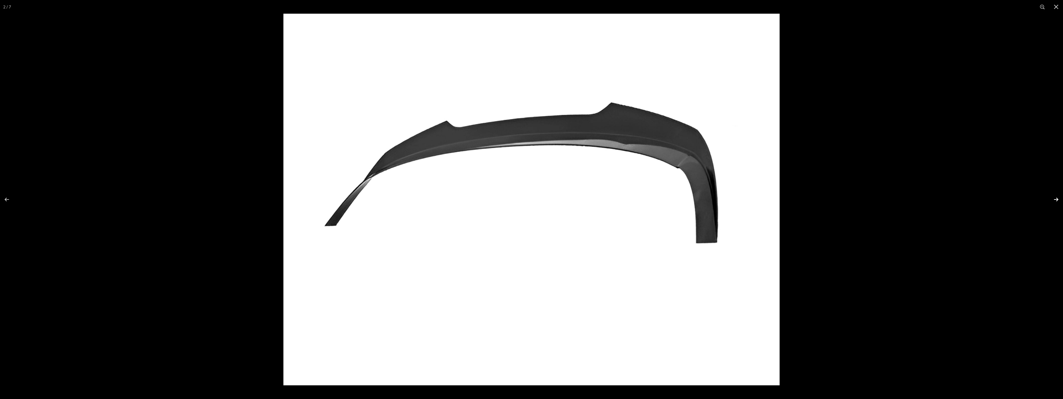
click at [1057, 200] on button at bounding box center [1052, 199] width 22 height 31
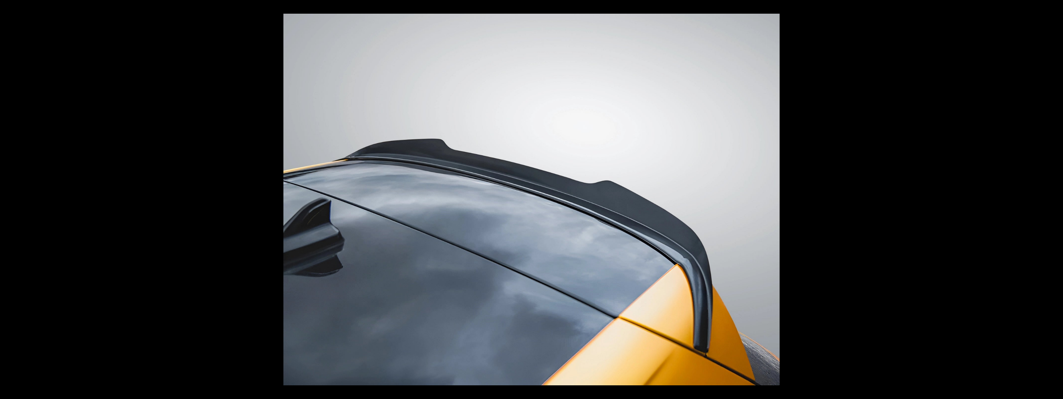
click at [1057, 200] on button at bounding box center [1052, 199] width 22 height 31
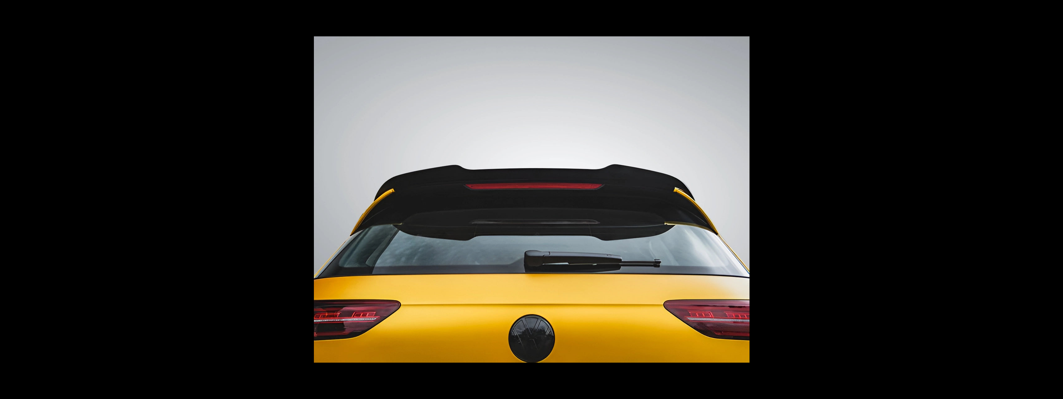
click at [1057, 200] on button at bounding box center [1052, 199] width 22 height 31
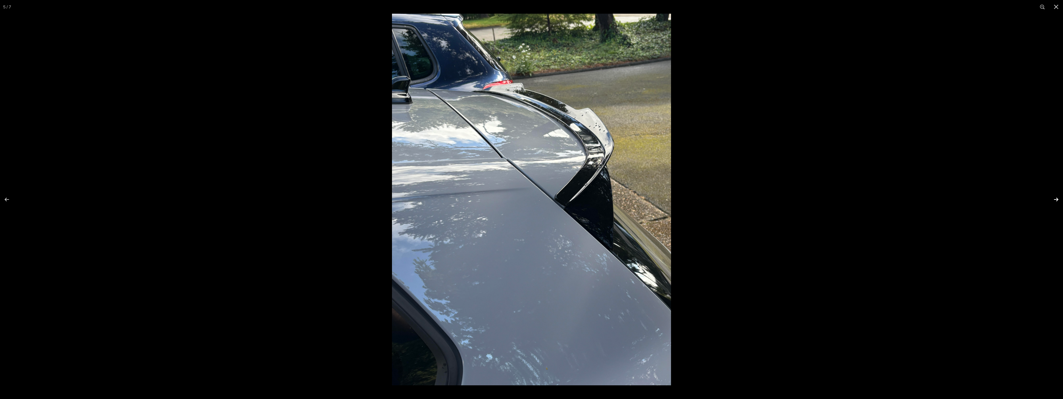
click at [1057, 200] on button at bounding box center [1052, 199] width 22 height 31
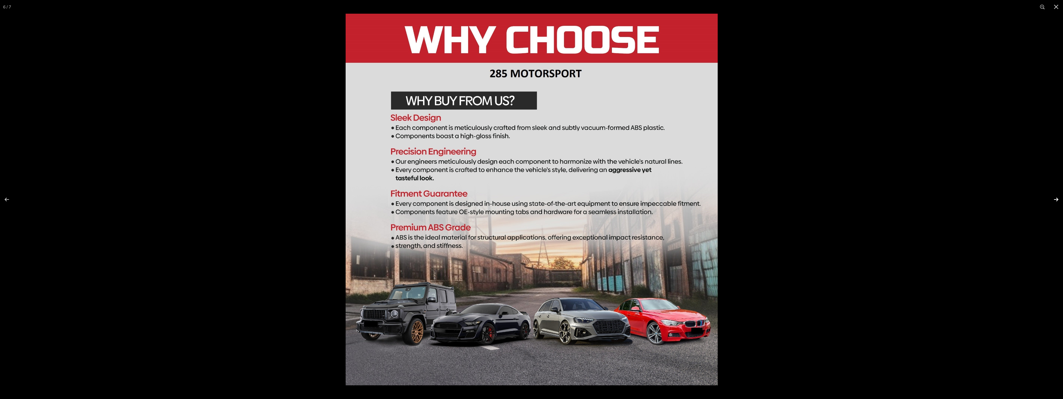
click at [1057, 199] on button at bounding box center [1052, 199] width 22 height 31
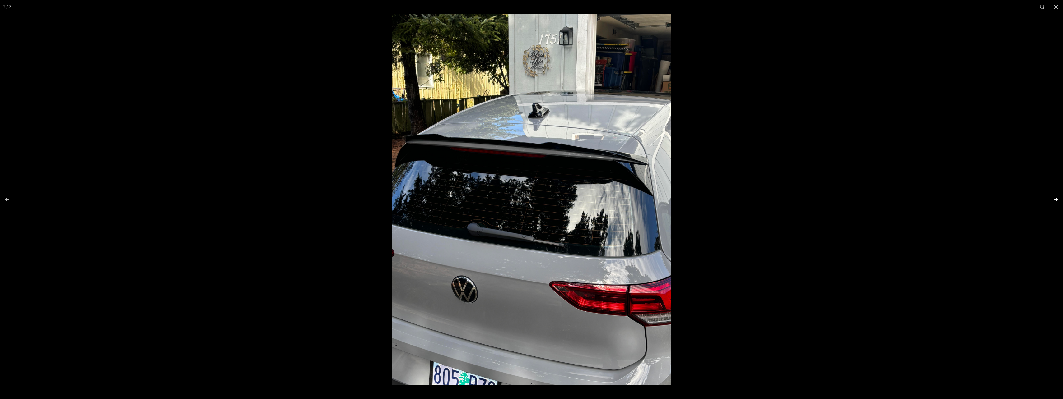
click at [1057, 199] on button at bounding box center [1052, 199] width 22 height 31
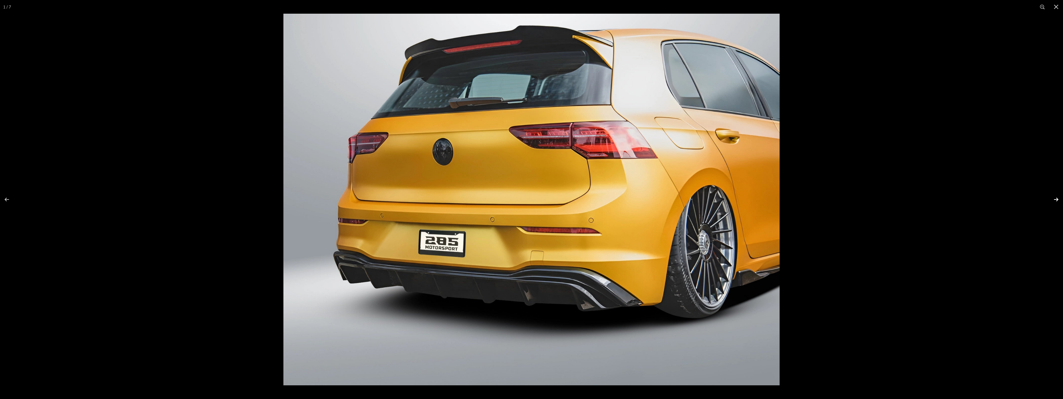
scroll to position [0, 0]
click at [1057, 199] on button at bounding box center [1052, 199] width 22 height 31
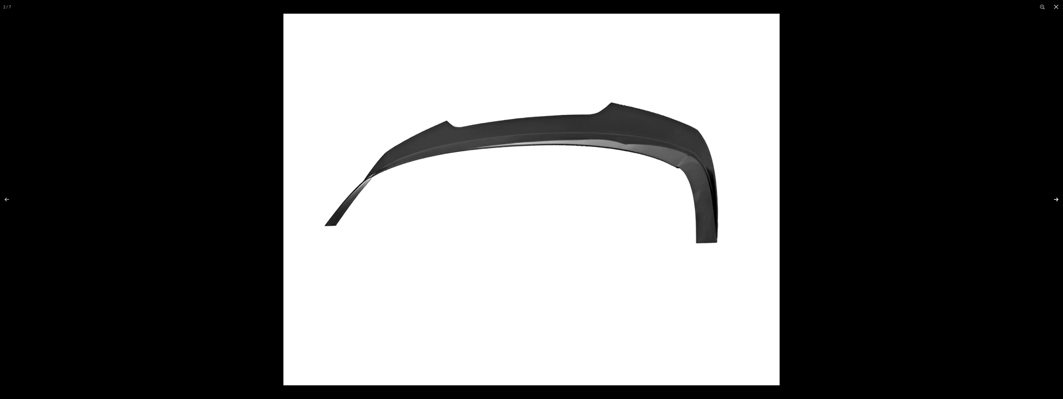
click at [1057, 198] on button at bounding box center [1052, 199] width 22 height 31
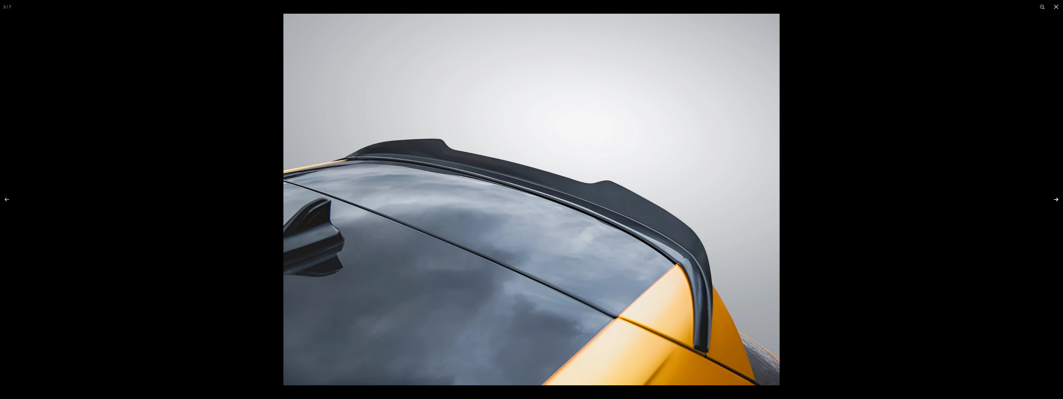
click at [1057, 198] on button at bounding box center [1052, 199] width 22 height 31
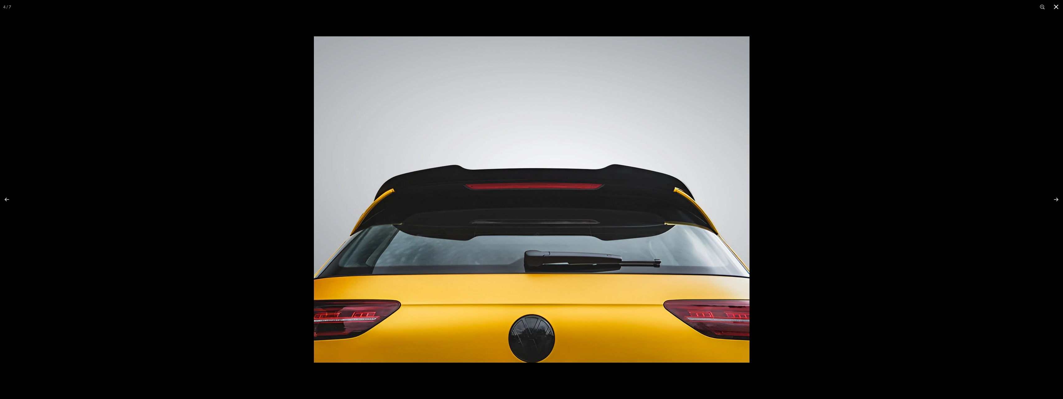
click at [1057, 6] on button at bounding box center [1056, 7] width 14 height 14
